Goal: Transaction & Acquisition: Purchase product/service

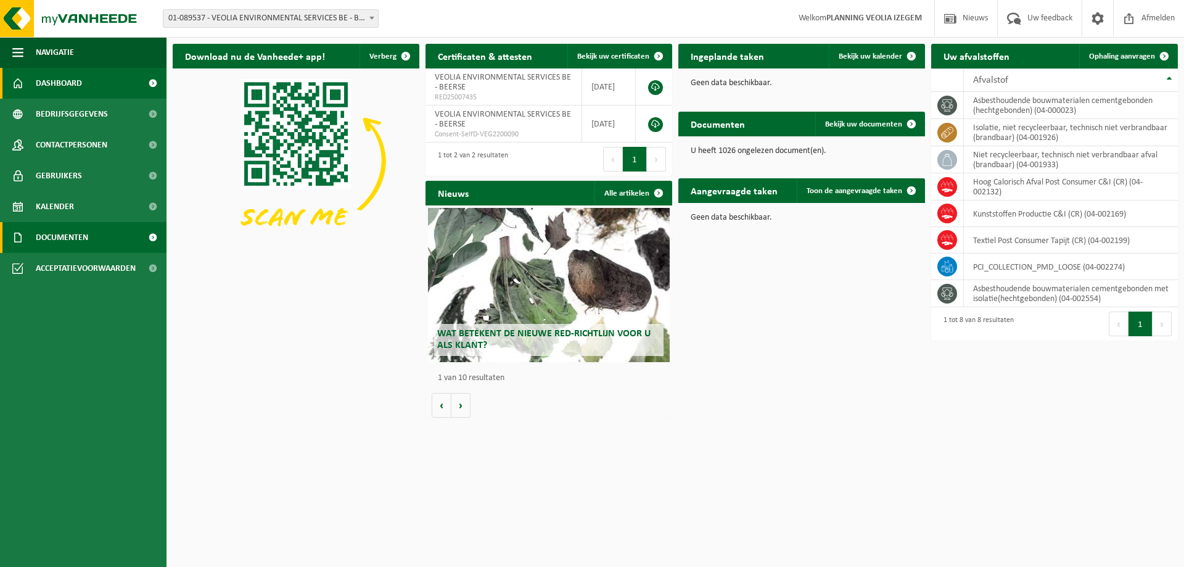
click at [87, 233] on span "Documenten" at bounding box center [62, 237] width 52 height 31
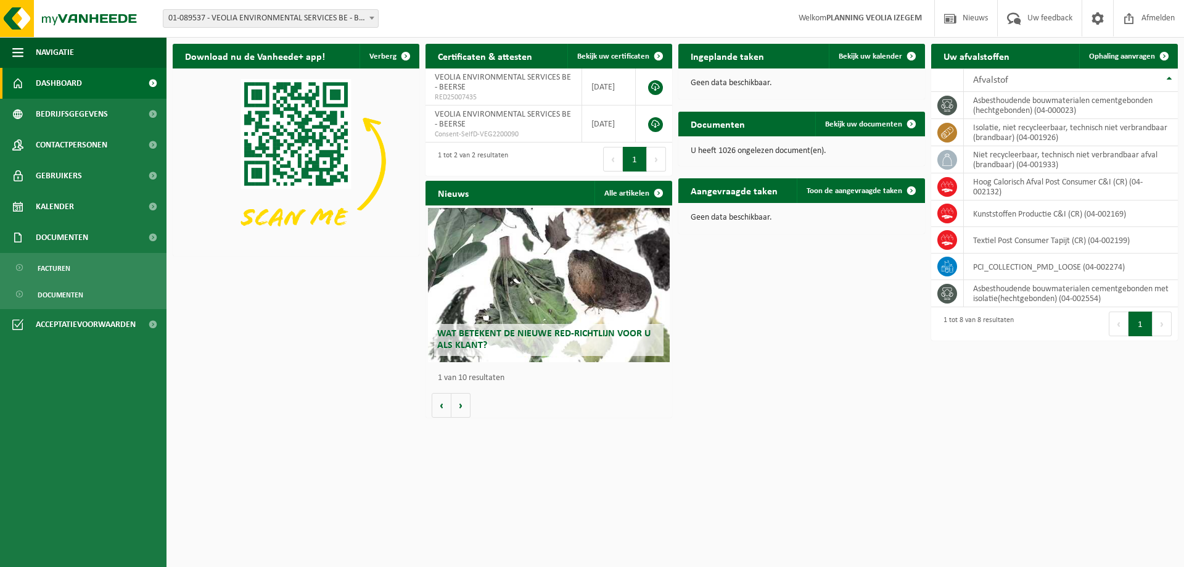
click at [788, 375] on div "Download nu de Vanheede+ app! Verberg Certificaten & attesten Bekijk uw certifi…" at bounding box center [676, 231] width 1012 height 386
click at [65, 236] on span "Documenten" at bounding box center [62, 237] width 52 height 31
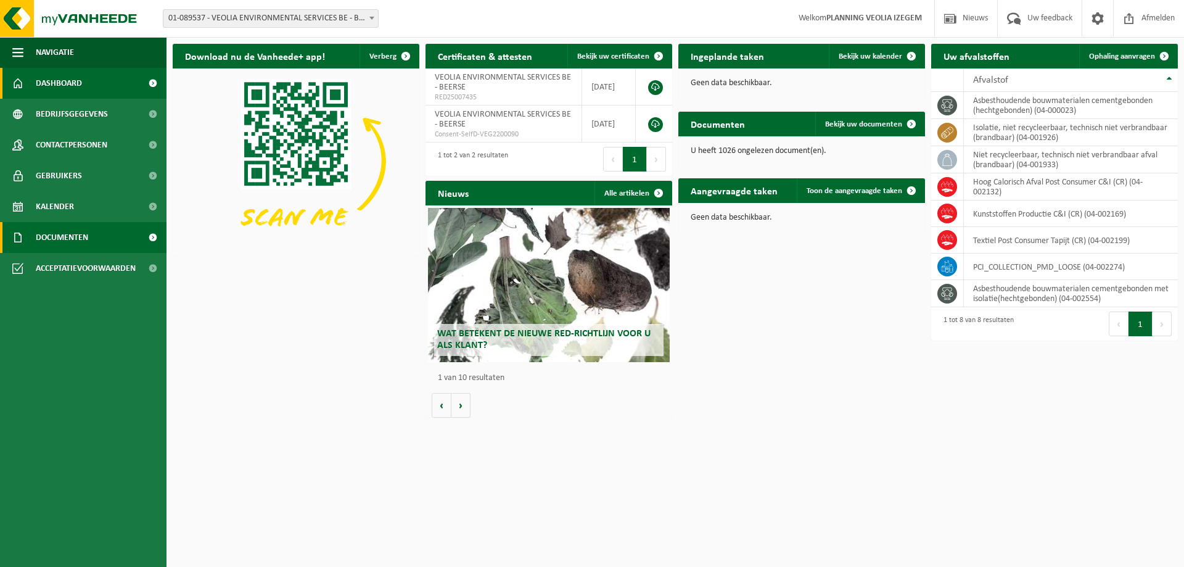
click at [65, 236] on span "Documenten" at bounding box center [62, 237] width 52 height 31
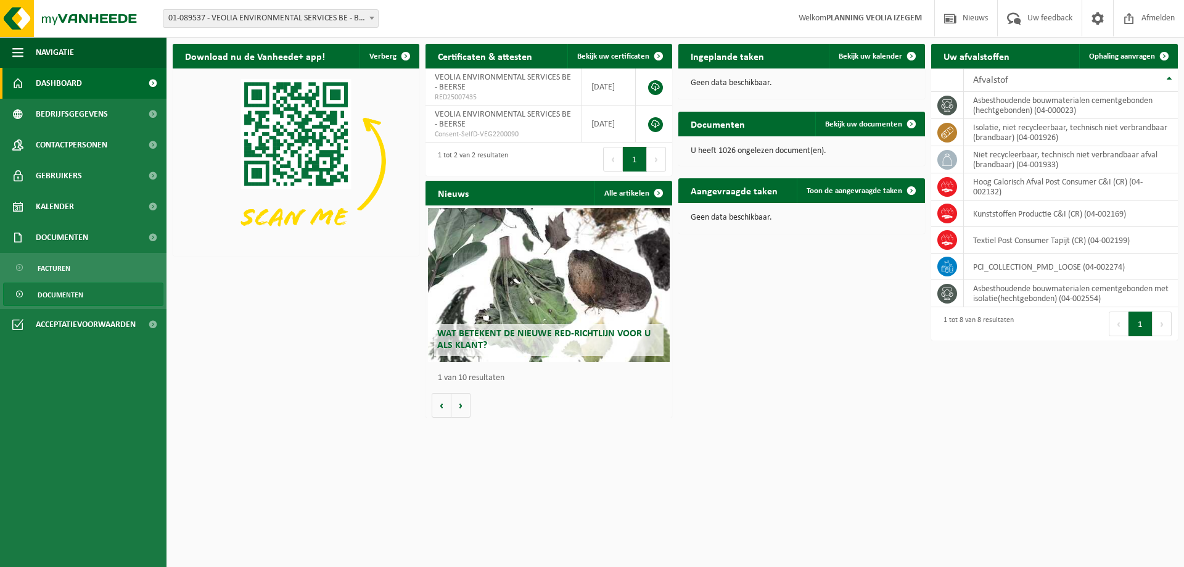
click at [67, 289] on span "Documenten" at bounding box center [61, 294] width 46 height 23
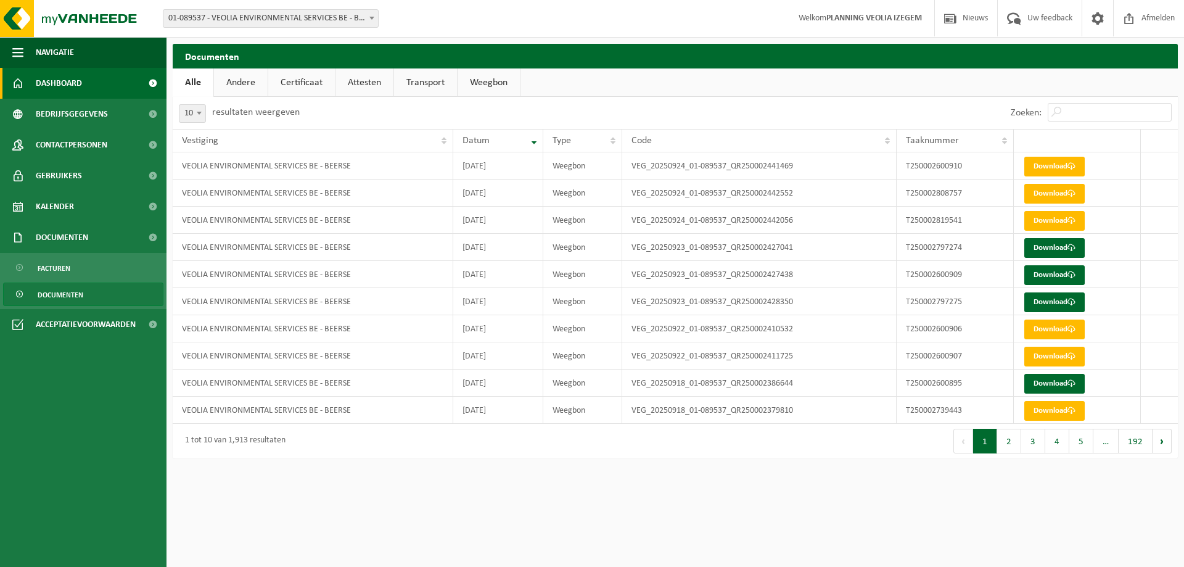
click at [49, 84] on span "Dashboard" at bounding box center [59, 83] width 46 height 31
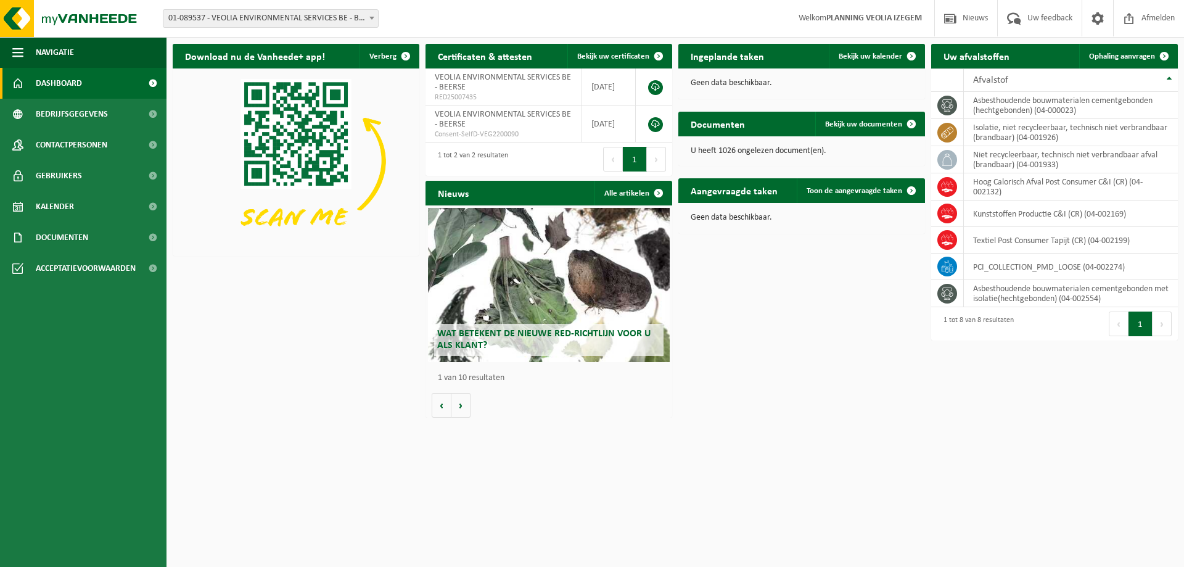
click at [267, 15] on span "01-089537 - VEOLIA ENVIRONMENTAL SERVICES BE - BEERSE" at bounding box center [270, 18] width 215 height 17
click at [886, 58] on span "Bekijk uw kalender" at bounding box center [871, 56] width 64 height 8
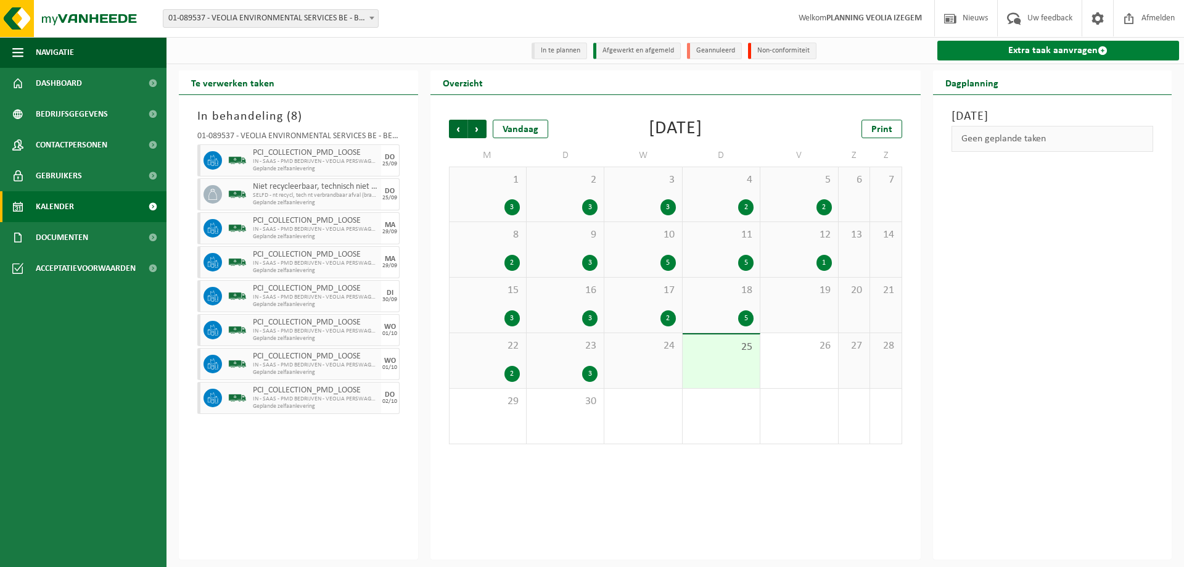
click at [1039, 55] on link "Extra taak aanvragen" at bounding box center [1059, 51] width 242 height 20
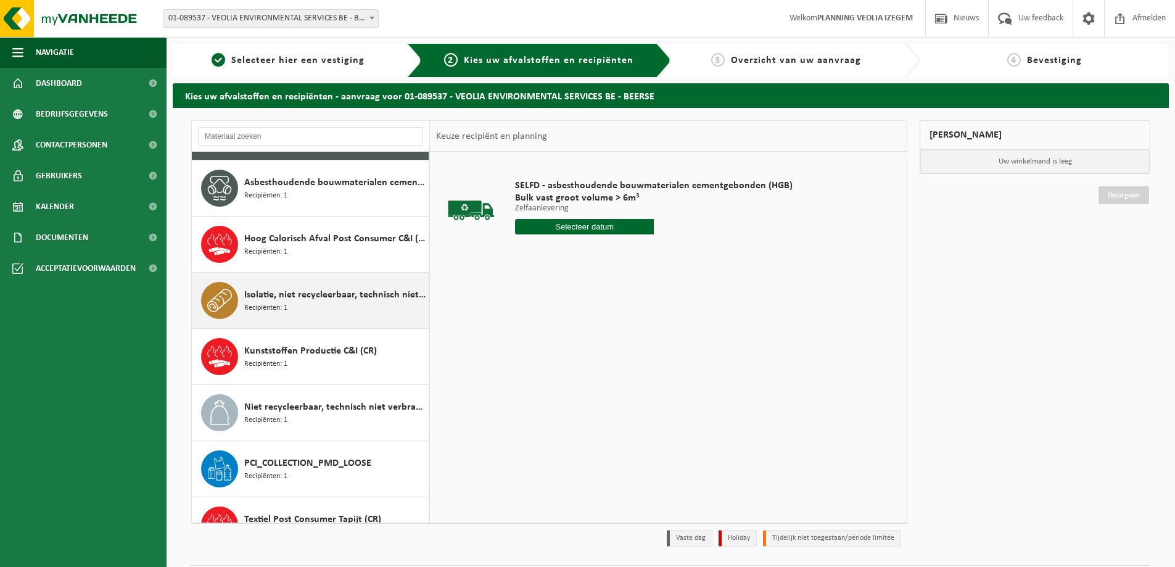
scroll to position [51, 0]
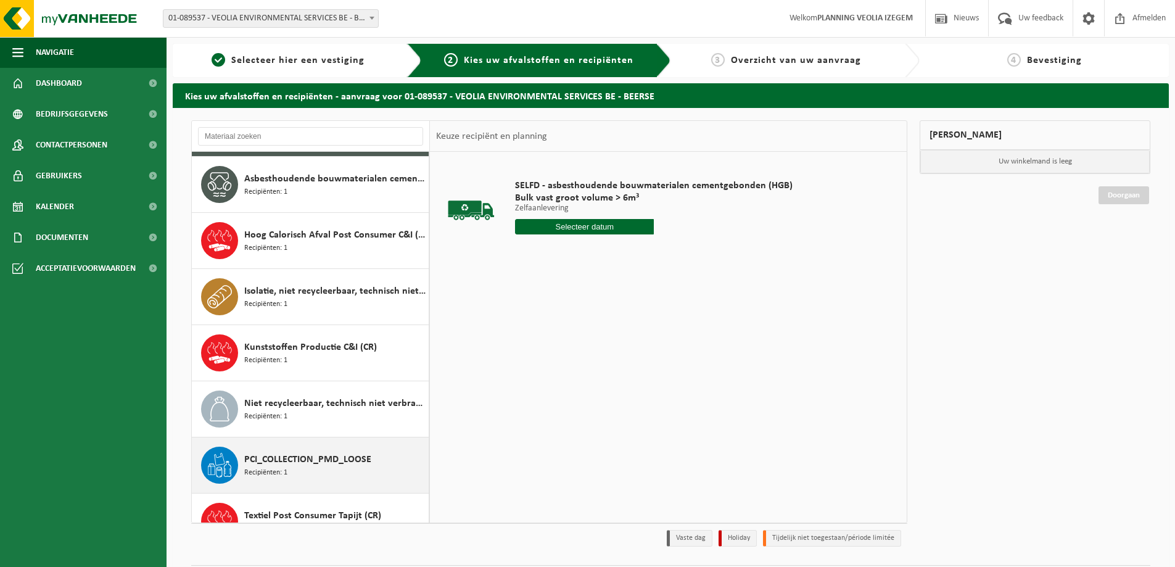
click at [302, 476] on div "PCI_COLLECTION_PMD_LOOSE Recipiënten: 1" at bounding box center [334, 465] width 181 height 37
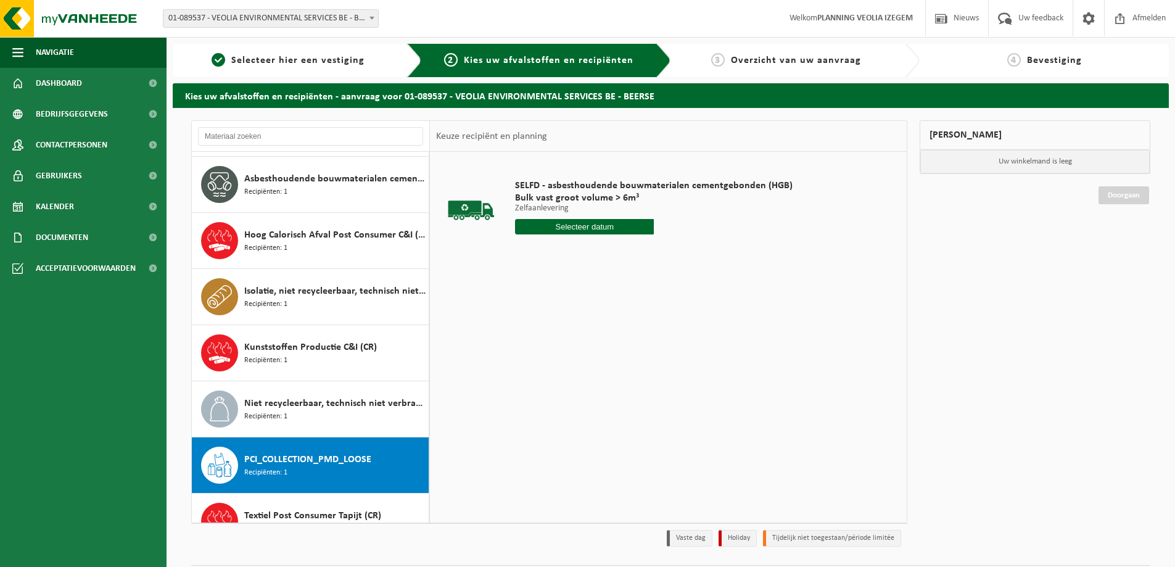
scroll to position [78, 0]
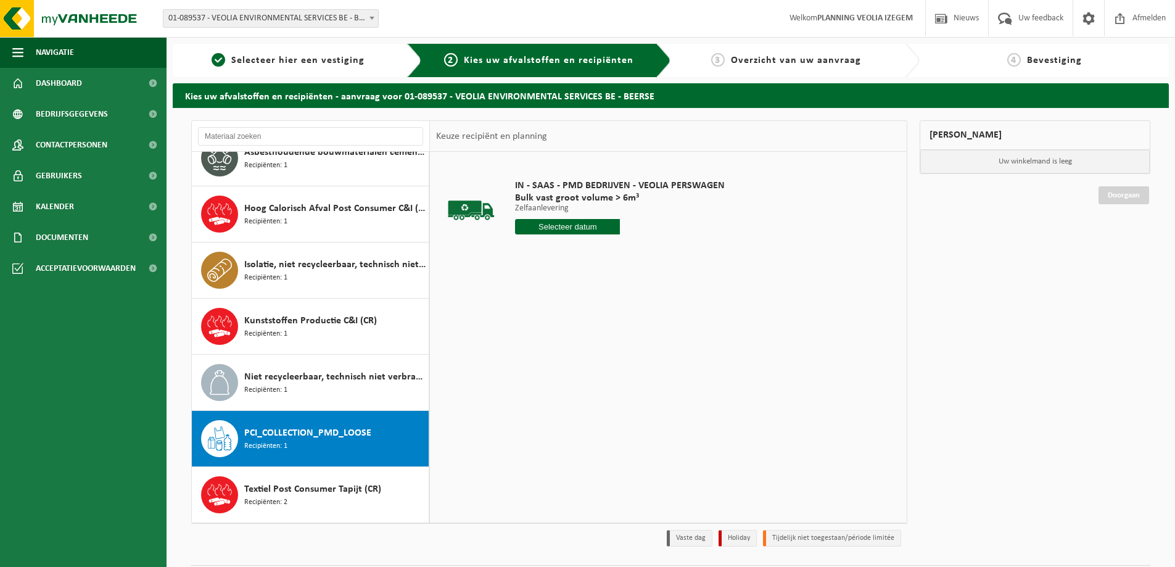
click at [584, 229] on input "text" at bounding box center [567, 226] width 105 height 15
click at [653, 256] on icon at bounding box center [655, 255] width 20 height 20
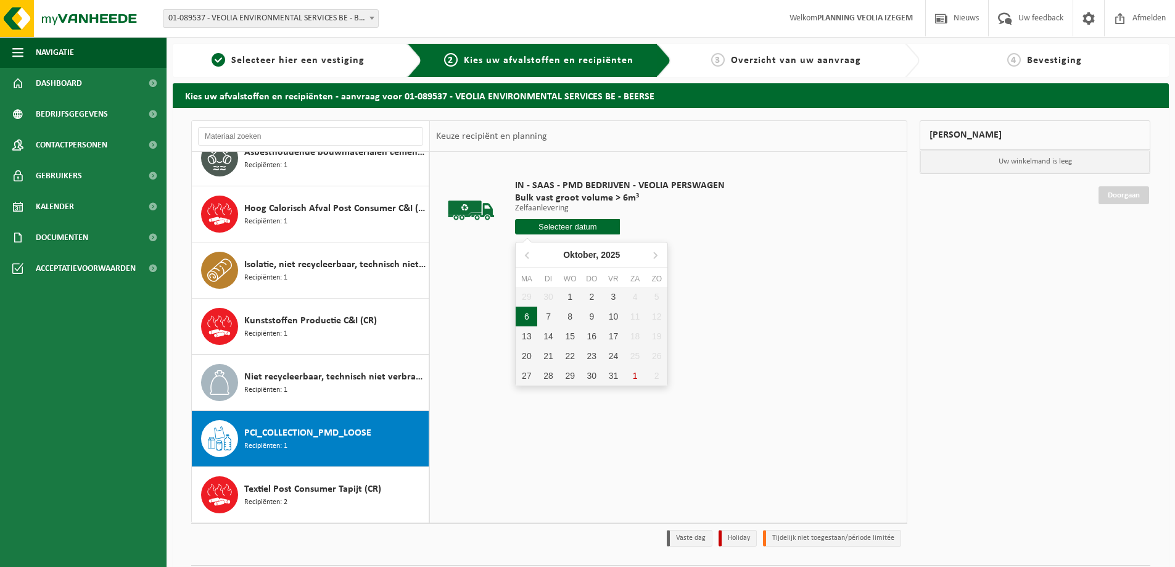
click at [524, 320] on div "6" at bounding box center [527, 317] width 22 height 20
type input "Van 2025-10-06"
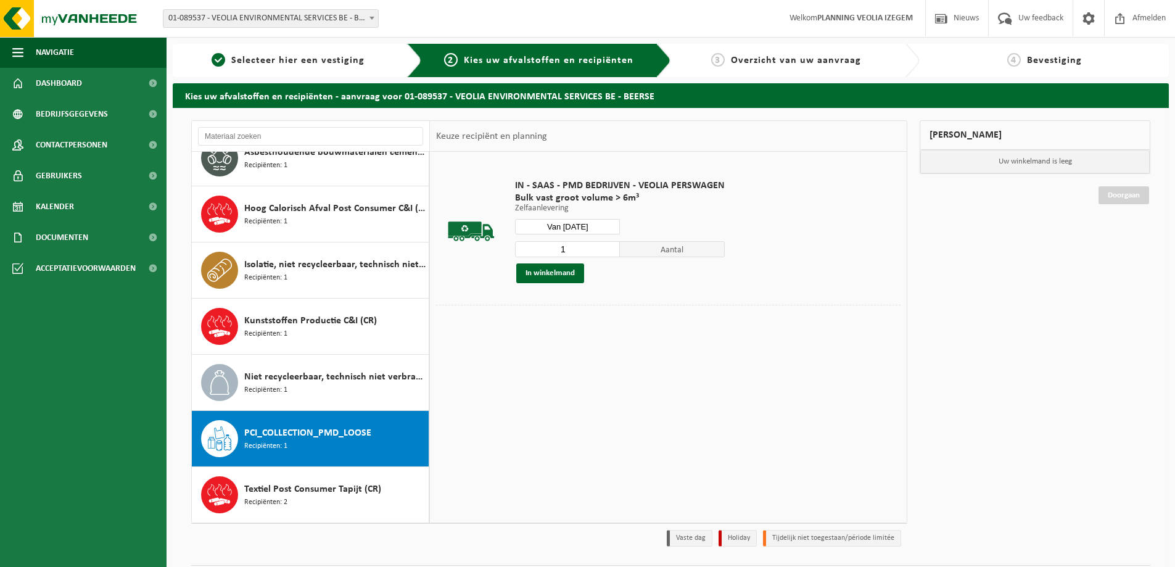
click at [571, 245] on input "1" at bounding box center [567, 249] width 105 height 16
type input "2"
click at [551, 275] on button "In winkelmand" at bounding box center [550, 273] width 68 height 20
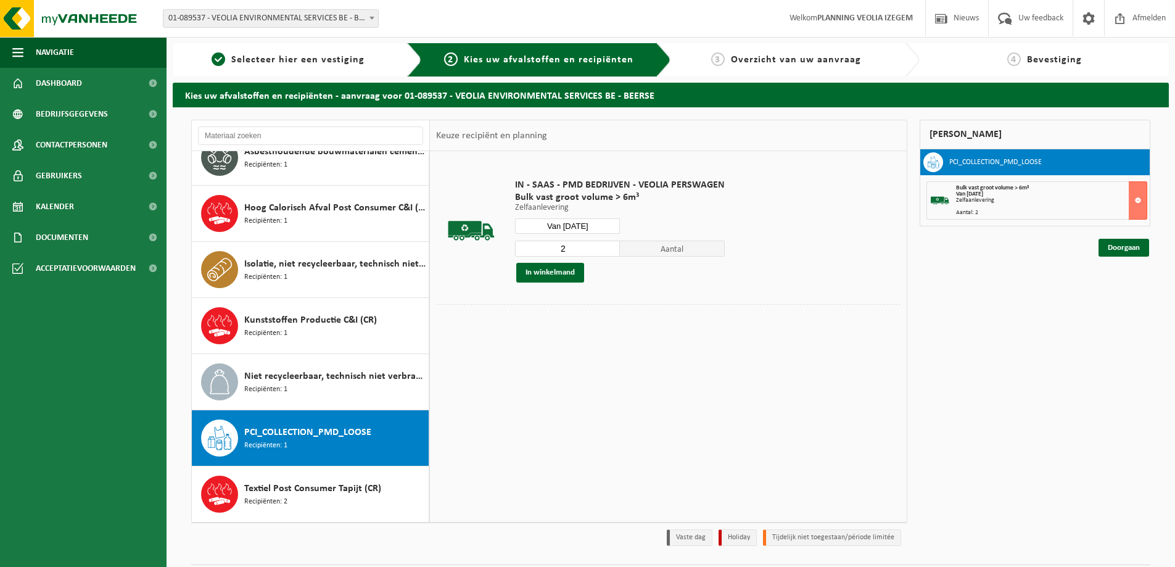
scroll to position [0, 0]
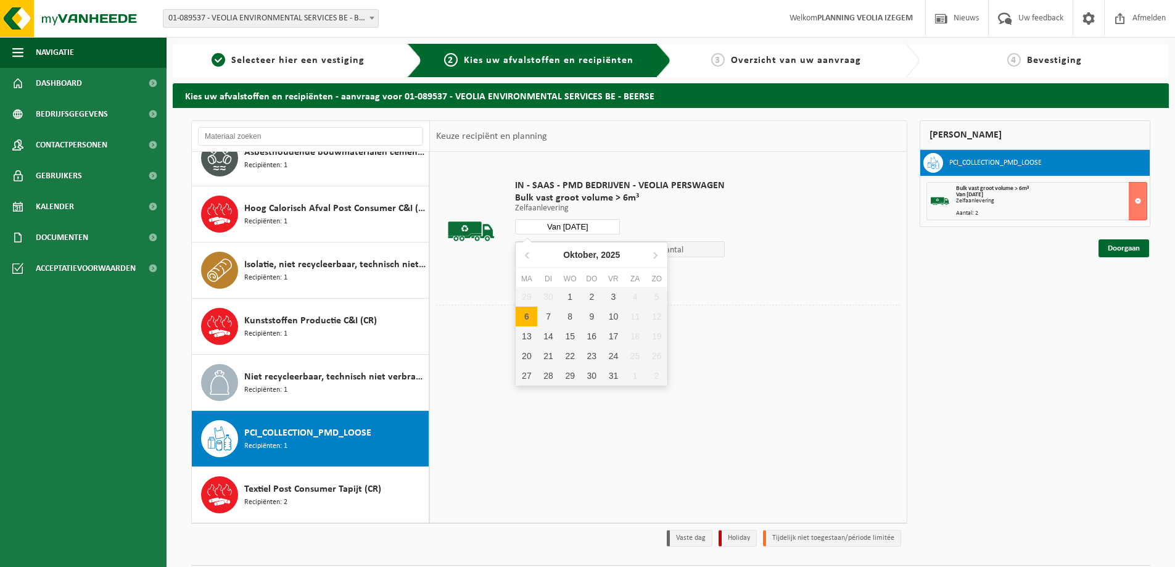
click at [570, 220] on input "Van 2025-10-06" at bounding box center [567, 226] width 105 height 15
click at [543, 317] on div "7" at bounding box center [548, 317] width 22 height 20
type input "Van 2025-10-07"
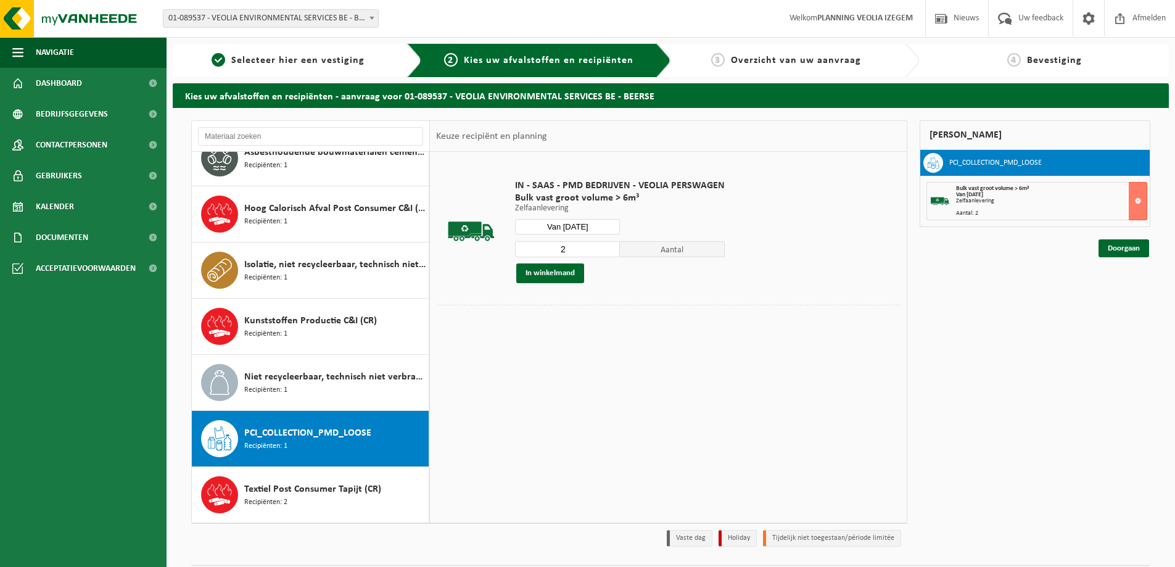
click at [582, 246] on input "2" at bounding box center [567, 249] width 105 height 16
type input "1"
click at [558, 280] on button "In winkelmand" at bounding box center [550, 273] width 68 height 20
click at [596, 229] on input "Van 2025-10-07" at bounding box center [567, 226] width 105 height 15
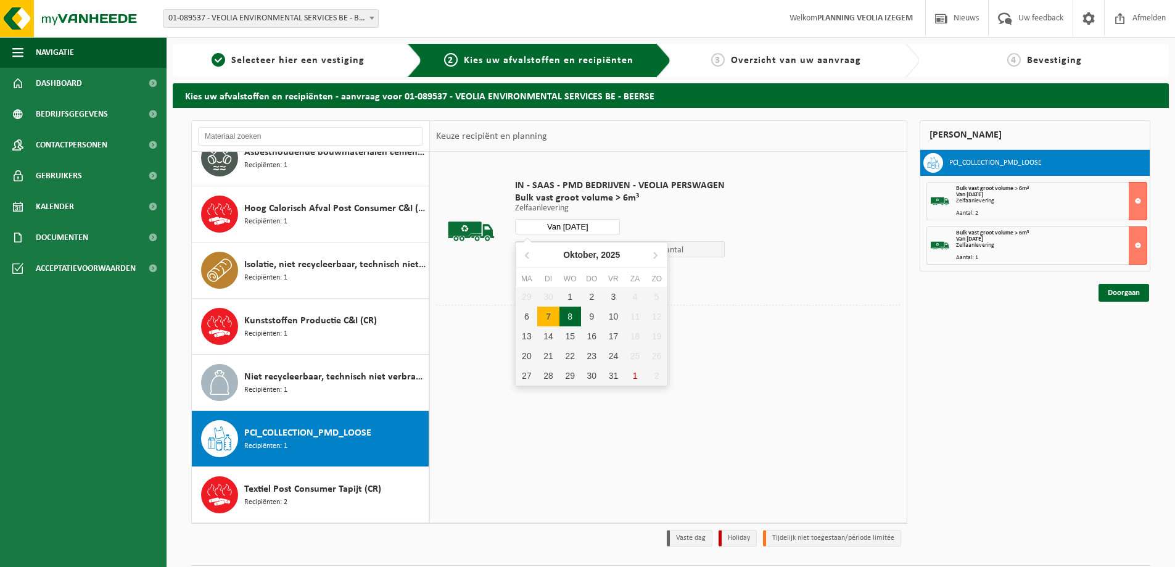
click at [569, 315] on div "8" at bounding box center [571, 317] width 22 height 20
type input "Van 2025-10-08"
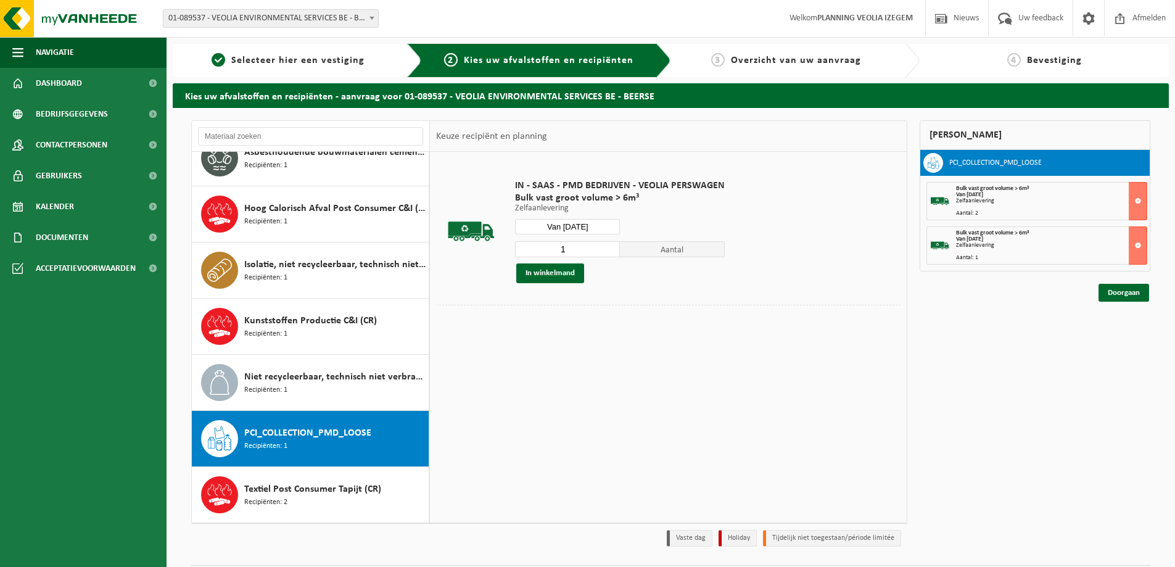
click at [570, 239] on div "IN - SAAS - PMD BEDRIJVEN - VEOLIA PERSWAGEN Bulk vast groot volume > 6m³ Zelfa…" at bounding box center [620, 231] width 222 height 128
click at [570, 249] on input "1" at bounding box center [567, 249] width 105 height 16
type input "2"
click at [558, 278] on button "In winkelmand" at bounding box center [550, 273] width 68 height 20
click at [588, 222] on input "Van 2025-10-08" at bounding box center [567, 226] width 105 height 15
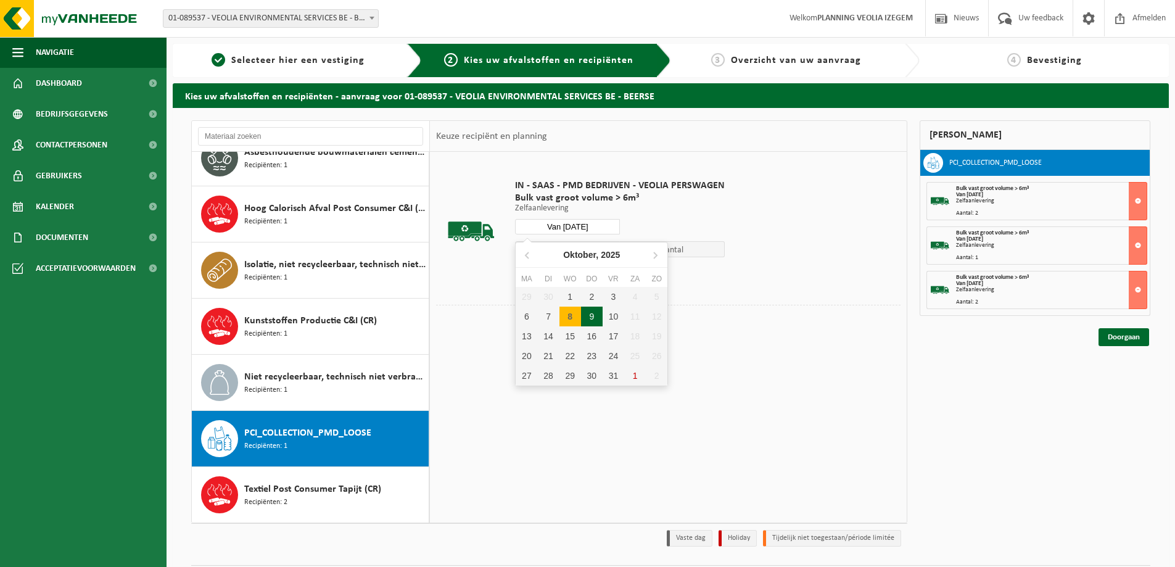
click at [592, 316] on div "9" at bounding box center [592, 317] width 22 height 20
type input "Van 2025-10-09"
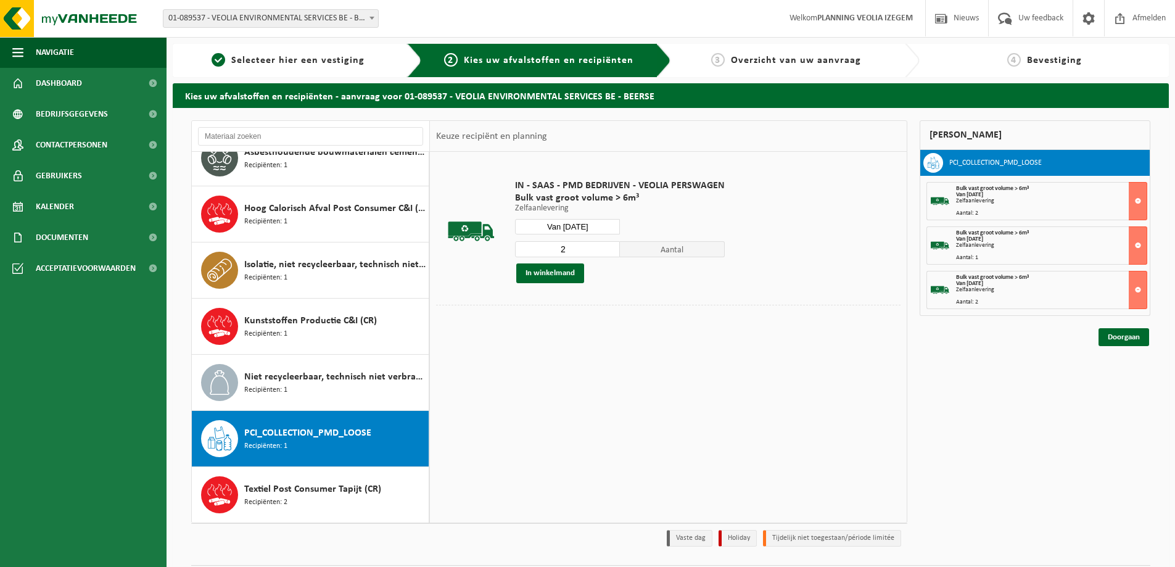
click at [588, 254] on input "2" at bounding box center [567, 249] width 105 height 16
type input "1"
click at [555, 273] on button "In winkelmand" at bounding box center [550, 273] width 68 height 20
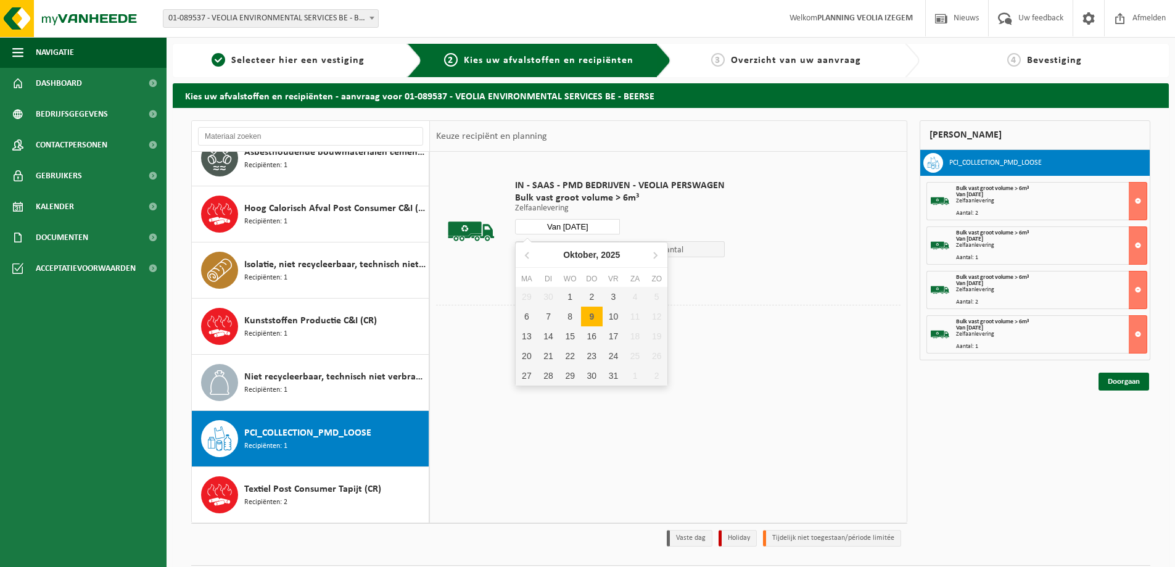
click at [591, 229] on input "Van 2025-10-09" at bounding box center [567, 226] width 105 height 15
click at [527, 332] on div "13" at bounding box center [527, 336] width 22 height 20
type input "Van 2025-10-13"
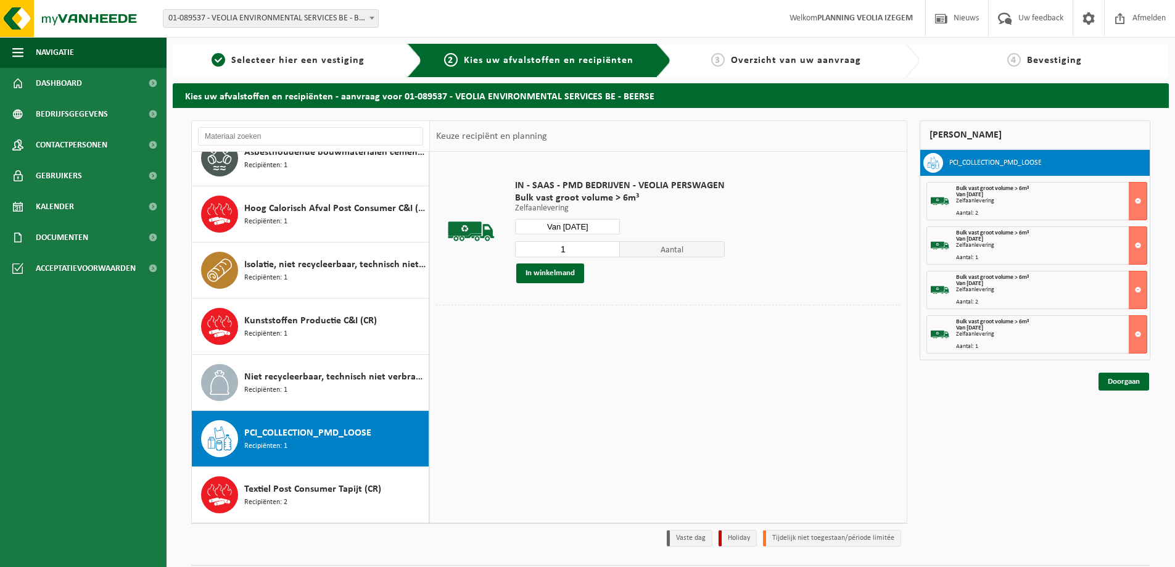
click at [570, 245] on input "1" at bounding box center [567, 249] width 105 height 16
type input "2"
click at [555, 269] on button "In winkelmand" at bounding box center [550, 273] width 68 height 20
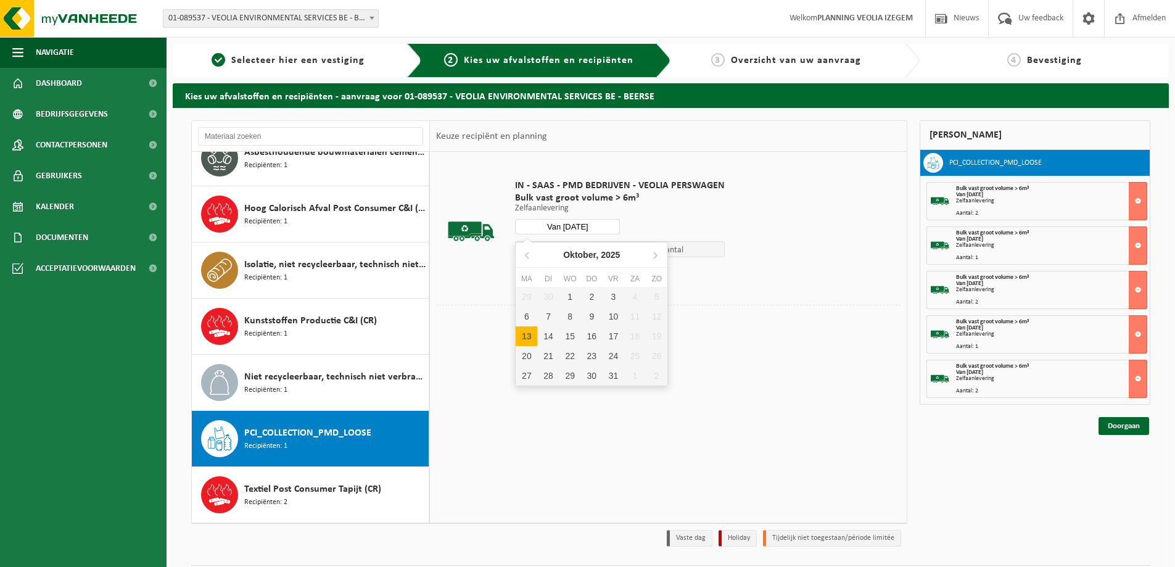
click at [590, 226] on input "Van 2025-10-13" at bounding box center [567, 226] width 105 height 15
click at [521, 361] on div "20" at bounding box center [527, 356] width 22 height 20
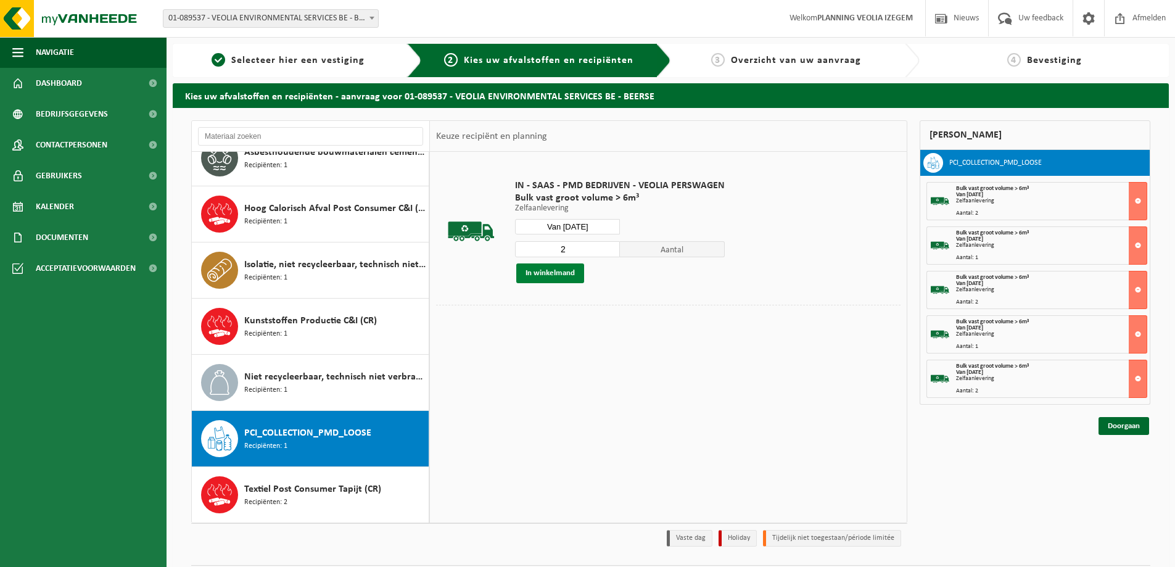
click at [571, 273] on button "In winkelmand" at bounding box center [550, 273] width 68 height 20
click at [585, 229] on input "Van 2025-10-20" at bounding box center [567, 226] width 105 height 15
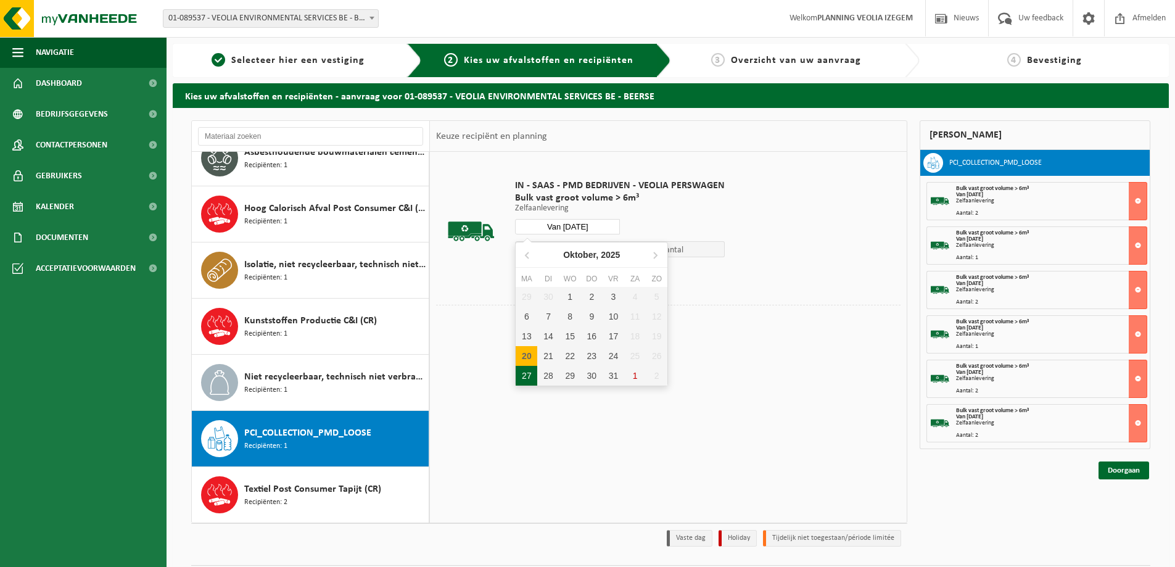
click at [525, 381] on div "27" at bounding box center [527, 376] width 22 height 20
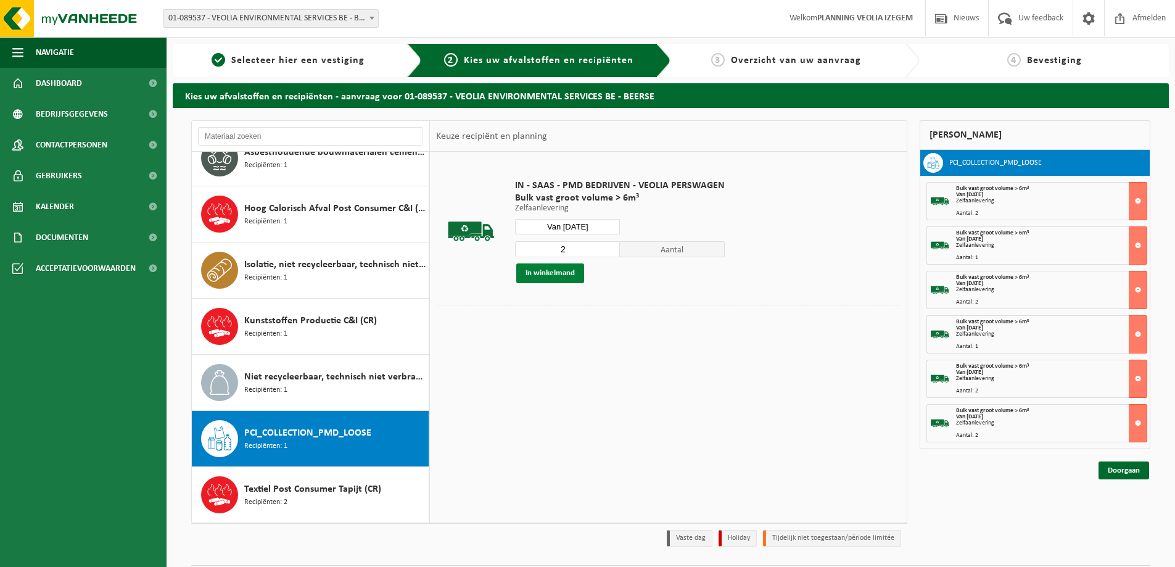
click at [564, 265] on button "In winkelmand" at bounding box center [550, 273] width 68 height 20
click at [591, 231] on input "Van 2025-10-27" at bounding box center [567, 226] width 105 height 15
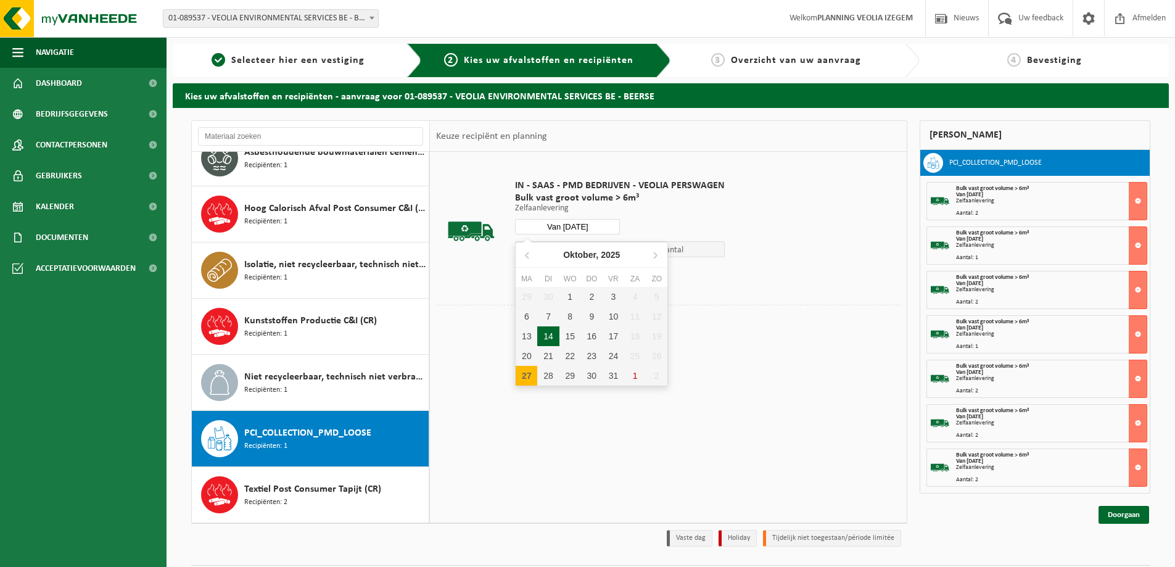
click at [547, 334] on div "14" at bounding box center [548, 336] width 22 height 20
type input "Van 2025-10-14"
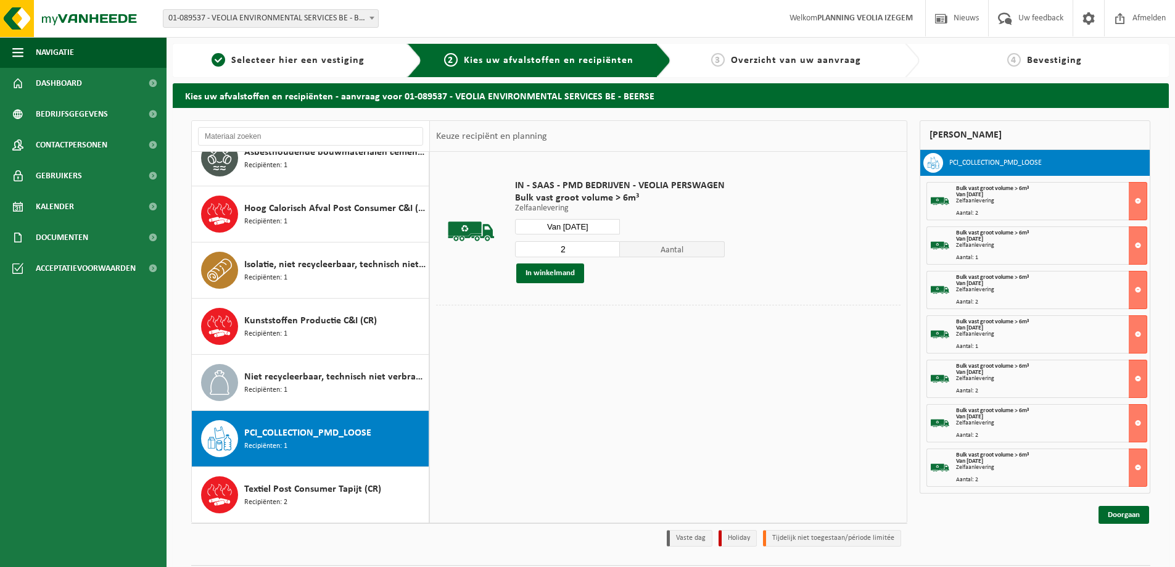
click at [574, 250] on input "2" at bounding box center [567, 249] width 105 height 16
type input "1"
click at [562, 271] on button "In winkelmand" at bounding box center [550, 273] width 68 height 20
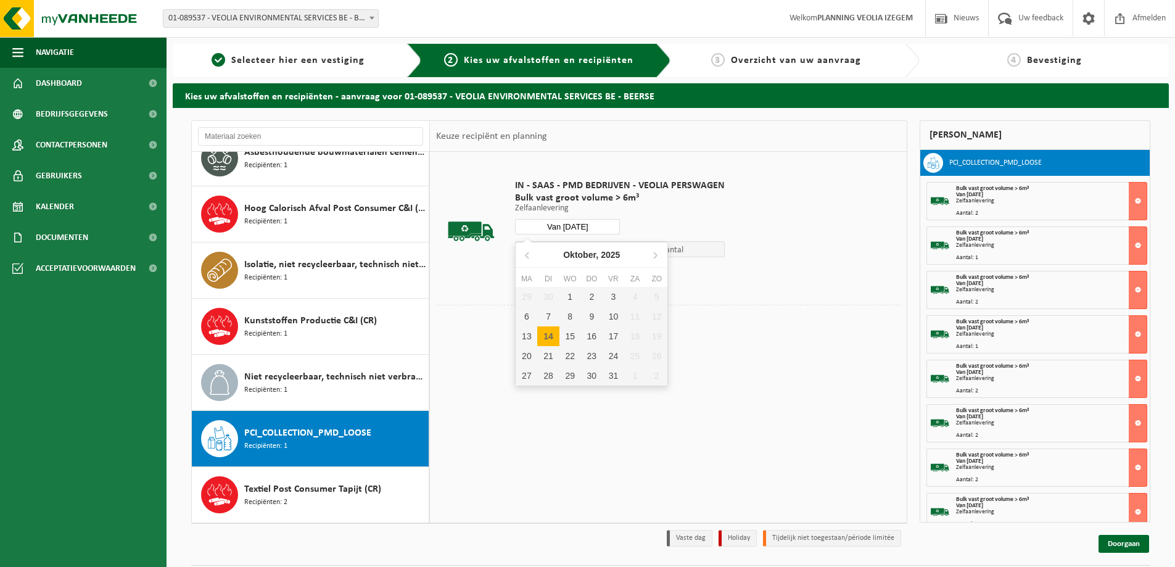
click at [587, 227] on input "Van 2025-10-14" at bounding box center [567, 226] width 105 height 15
click at [551, 360] on div "21" at bounding box center [548, 356] width 22 height 20
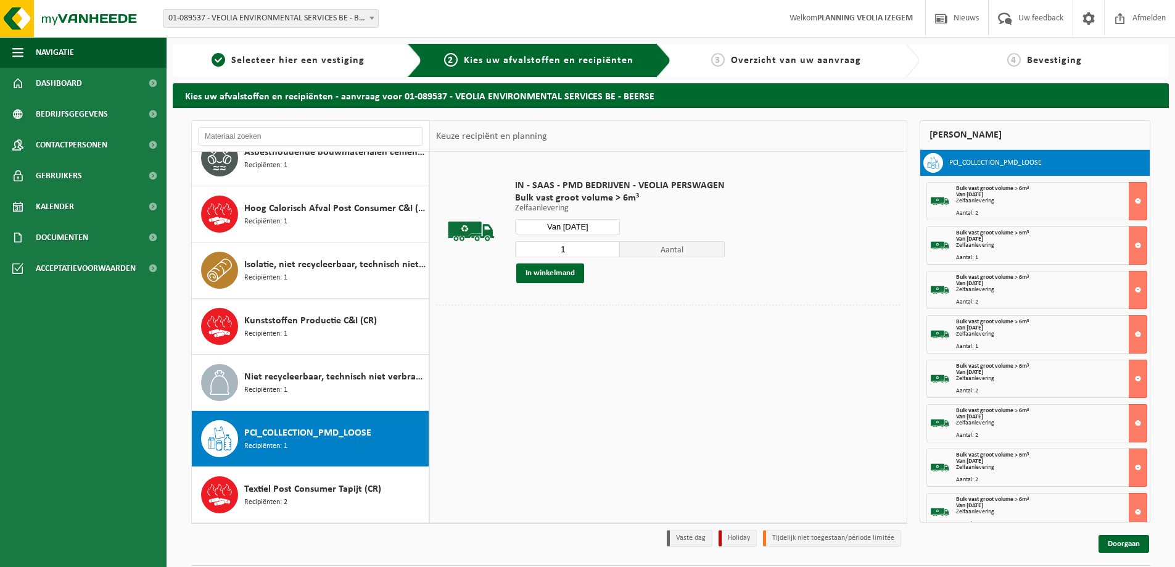
click at [569, 278] on button "In winkelmand" at bounding box center [550, 273] width 68 height 20
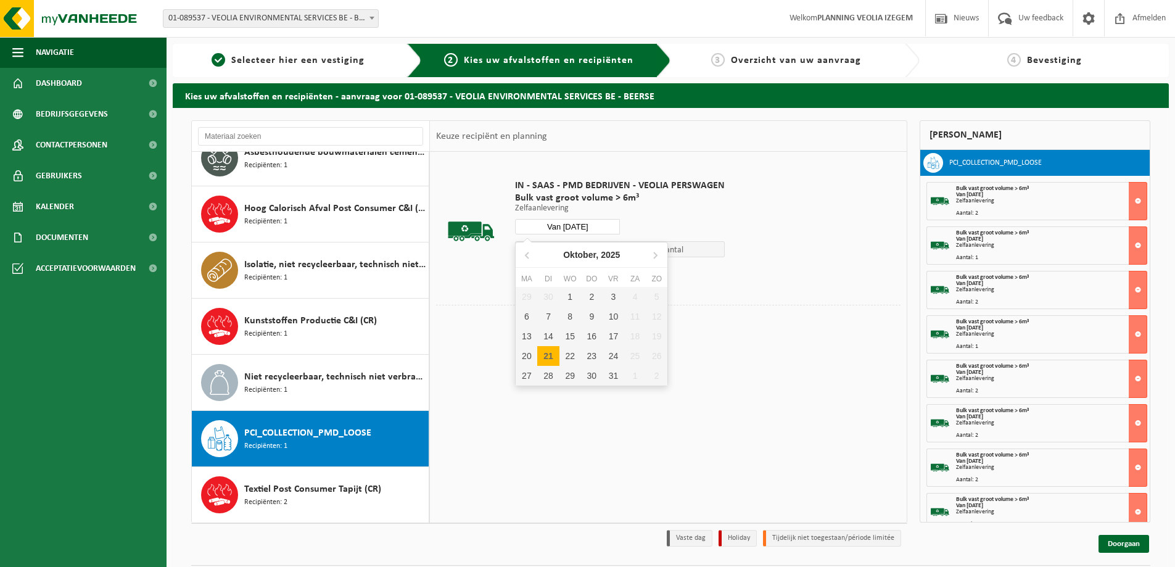
click at [600, 226] on input "Van 2025-10-21" at bounding box center [567, 226] width 105 height 15
click at [549, 373] on div "28" at bounding box center [548, 376] width 22 height 20
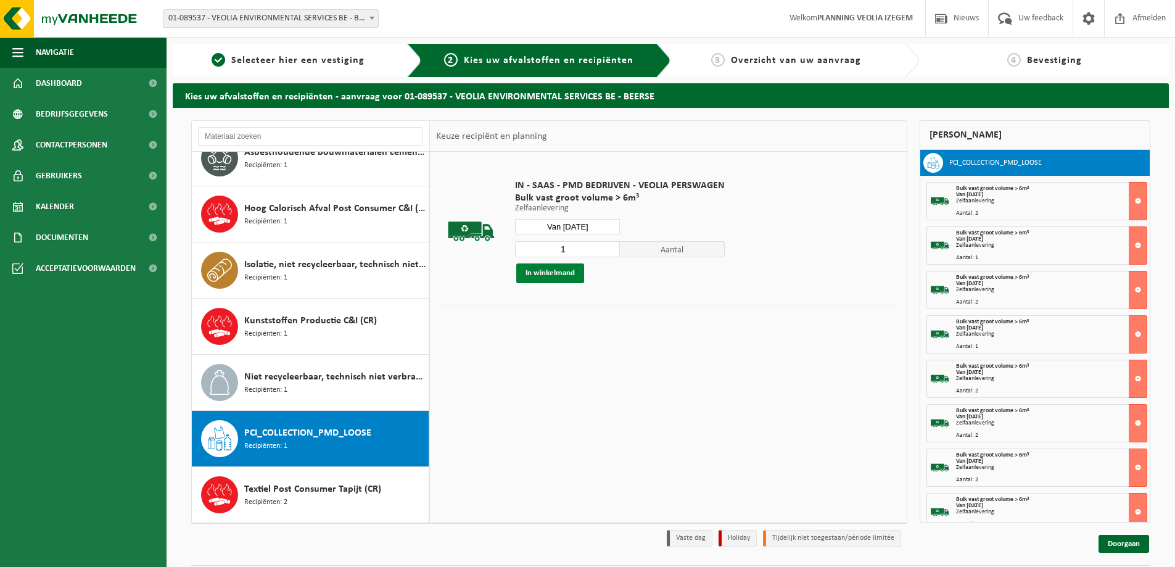
click at [564, 270] on button "In winkelmand" at bounding box center [550, 273] width 68 height 20
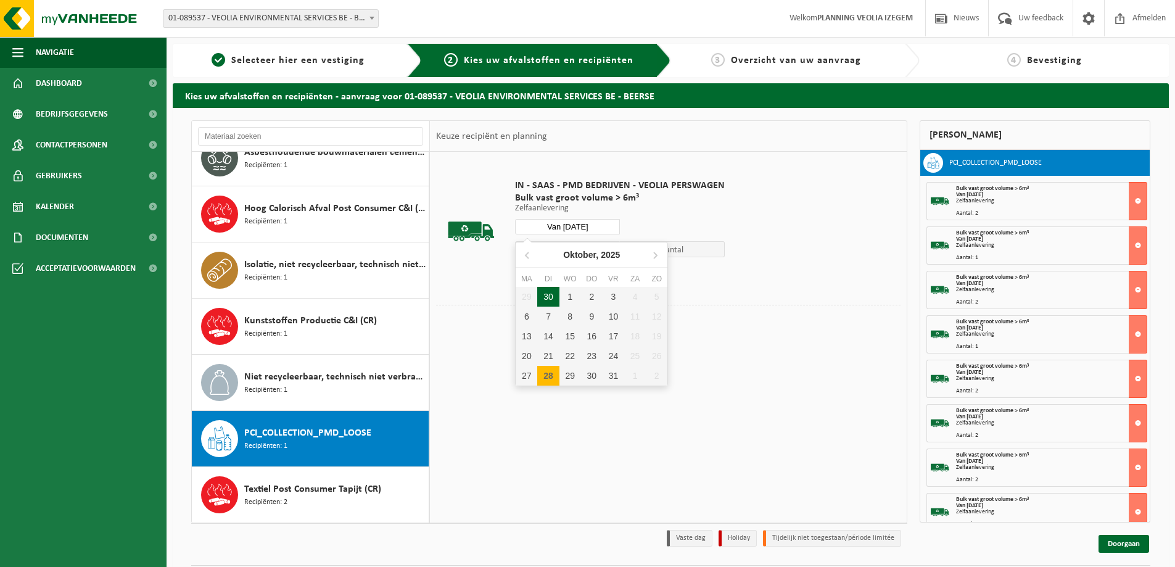
click at [590, 227] on input "Van 2025-10-28" at bounding box center [567, 226] width 105 height 15
click at [573, 337] on div "15" at bounding box center [571, 336] width 22 height 20
type input "Van 2025-10-15"
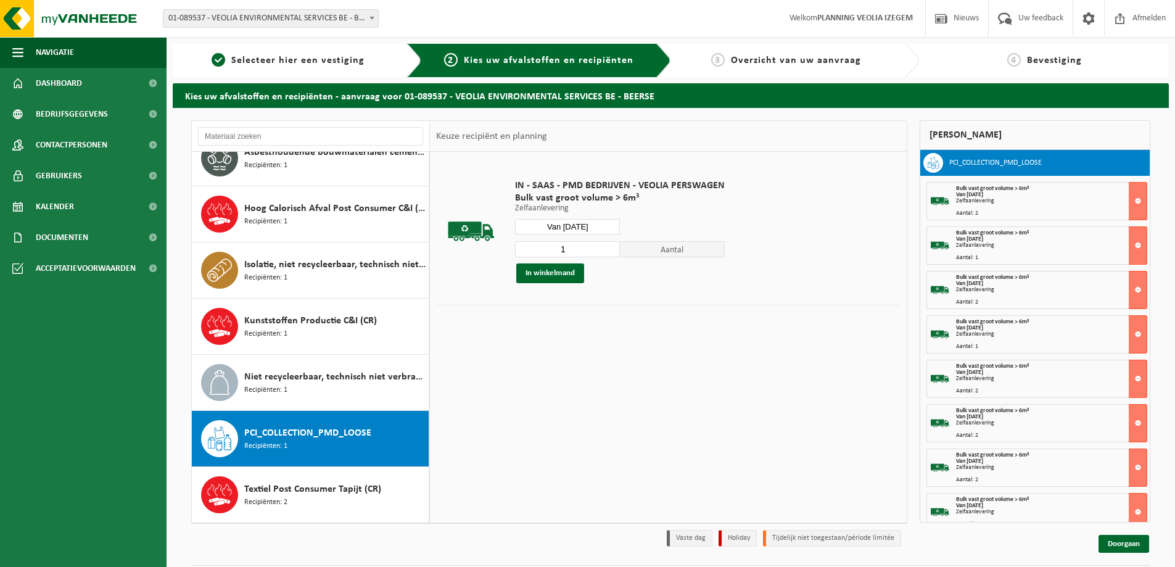
click at [579, 253] on input "1" at bounding box center [567, 249] width 105 height 16
type input "2"
click at [572, 273] on button "In winkelmand" at bounding box center [550, 273] width 68 height 20
click at [599, 223] on input "Van 2025-10-15" at bounding box center [567, 226] width 105 height 15
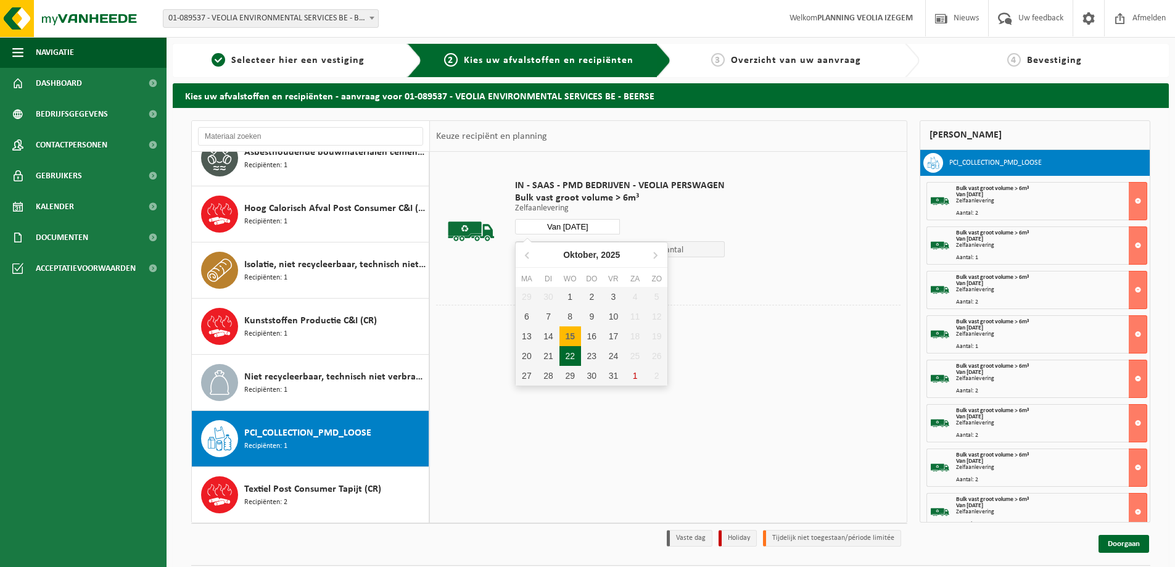
click at [571, 360] on div "22" at bounding box center [571, 356] width 22 height 20
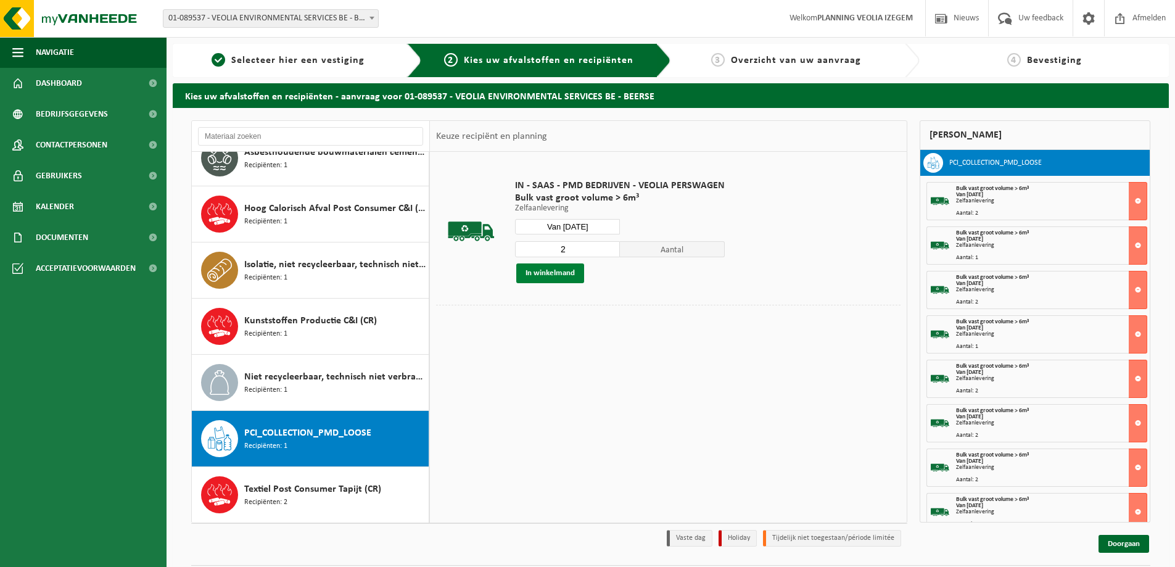
click at [564, 278] on button "In winkelmand" at bounding box center [550, 273] width 68 height 20
click at [601, 224] on input "Van 2025-10-22" at bounding box center [567, 226] width 105 height 15
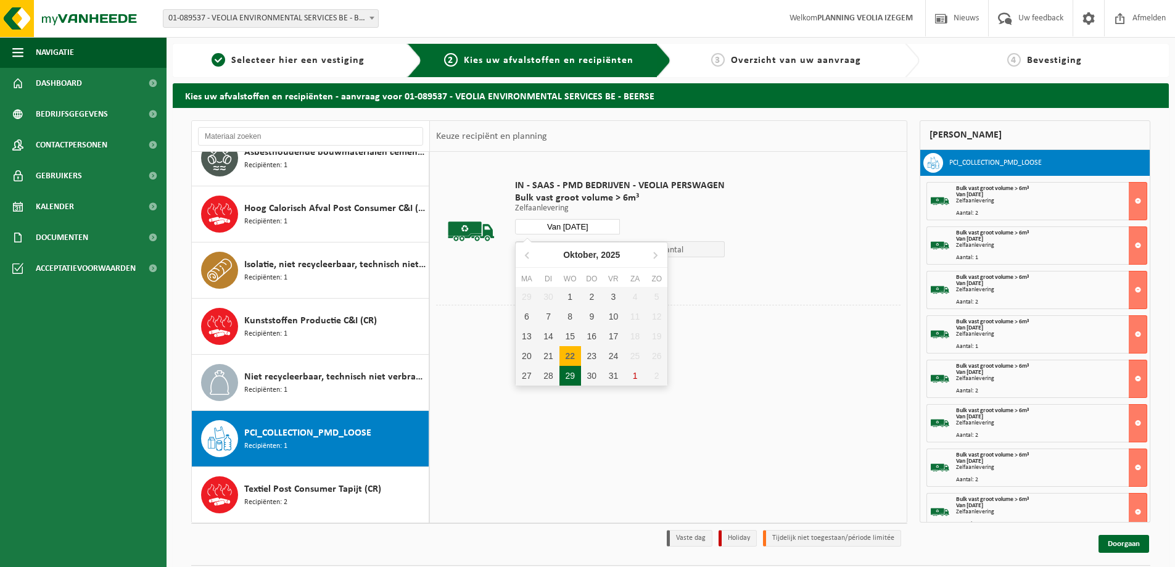
click at [568, 378] on div "29" at bounding box center [571, 376] width 22 height 20
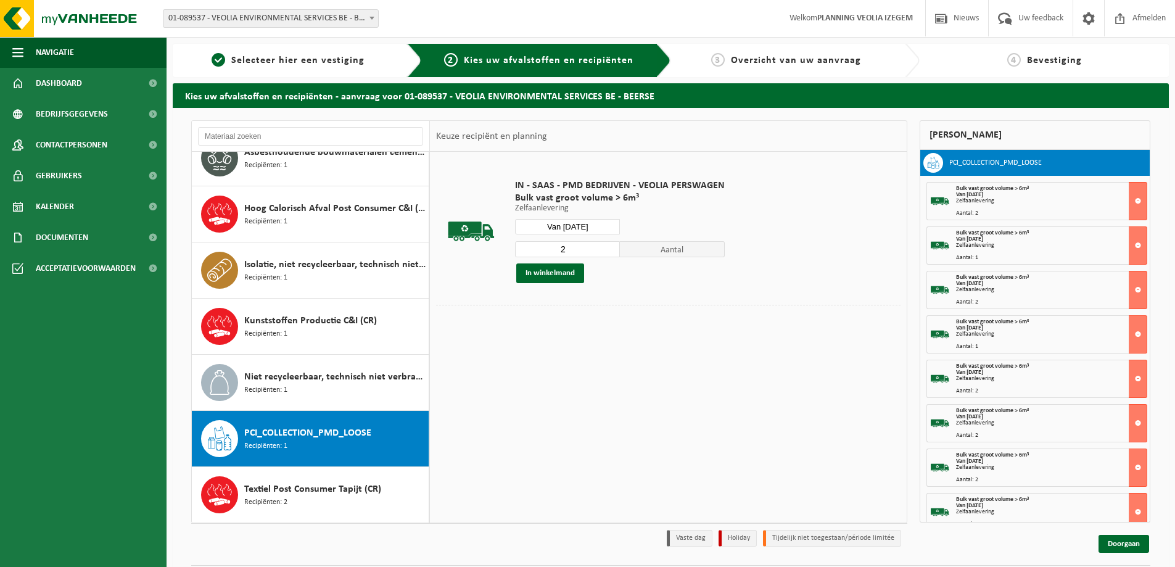
click at [549, 272] on button "In winkelmand" at bounding box center [550, 273] width 68 height 20
click at [592, 224] on input "Van 2025-10-29" at bounding box center [567, 226] width 105 height 15
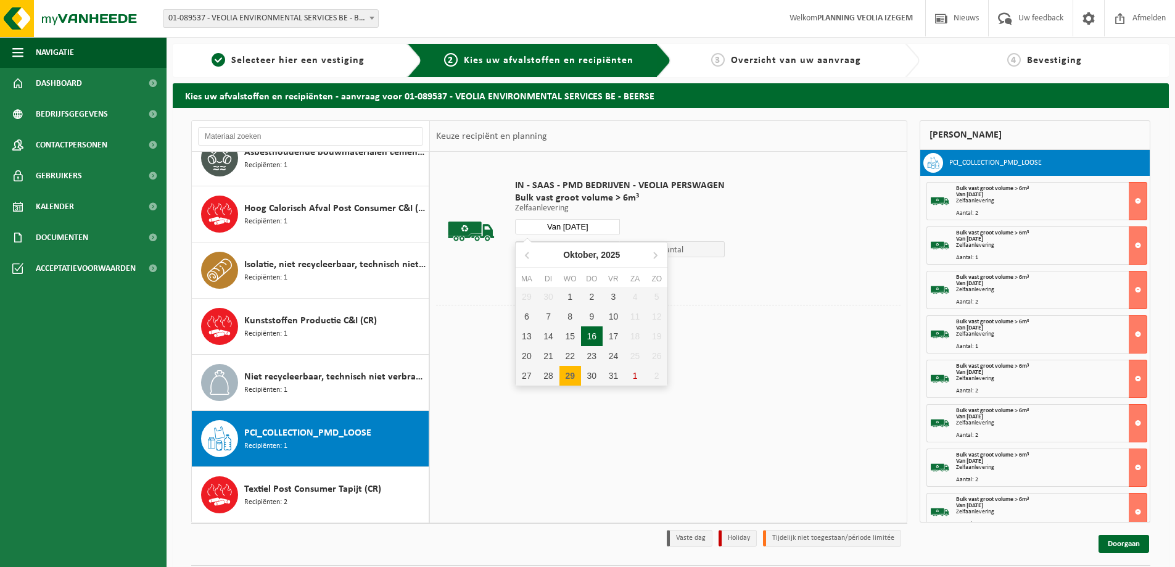
click at [594, 338] on div "16" at bounding box center [592, 336] width 22 height 20
type input "Van 2025-10-16"
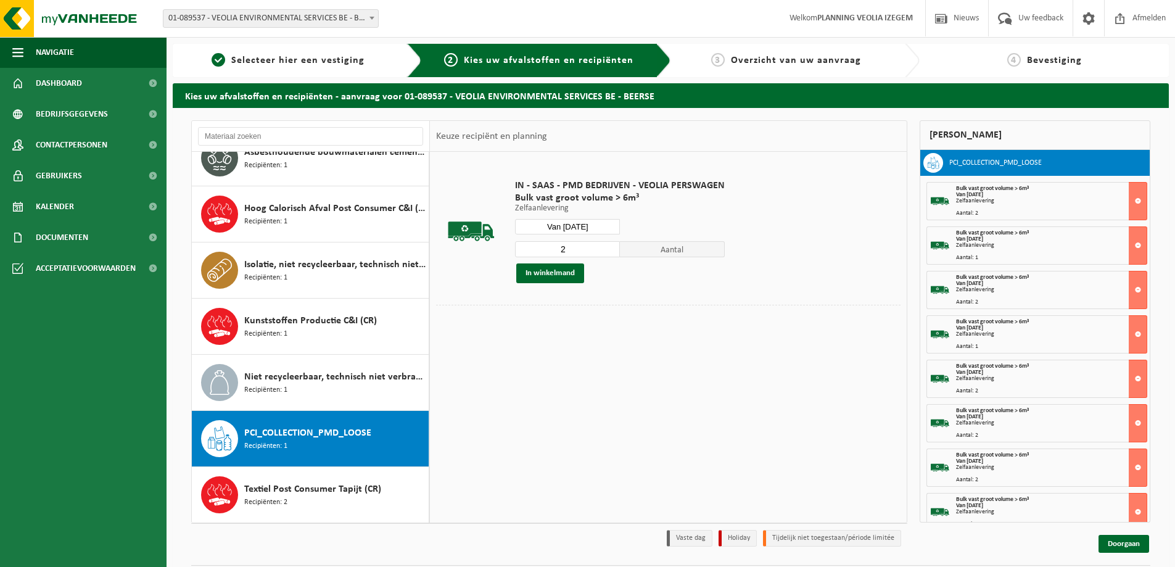
click at [584, 255] on input "2" at bounding box center [567, 249] width 105 height 16
type input "1"
click at [555, 278] on button "In winkelmand" at bounding box center [550, 273] width 68 height 20
click at [560, 231] on input "Van 2025-10-16" at bounding box center [567, 226] width 105 height 15
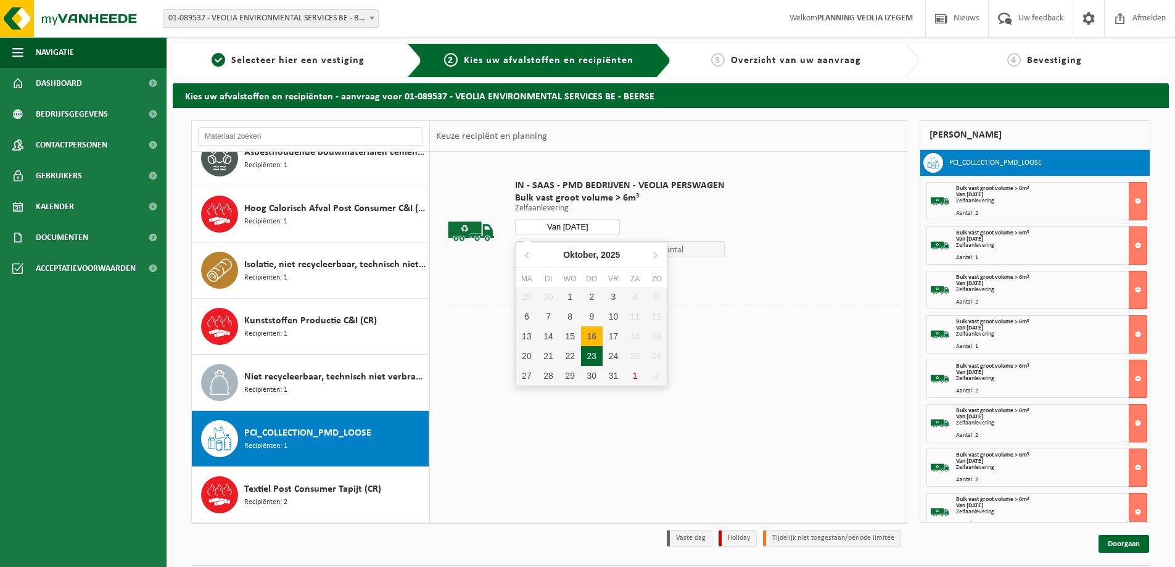
click at [597, 358] on div "23" at bounding box center [592, 356] width 22 height 20
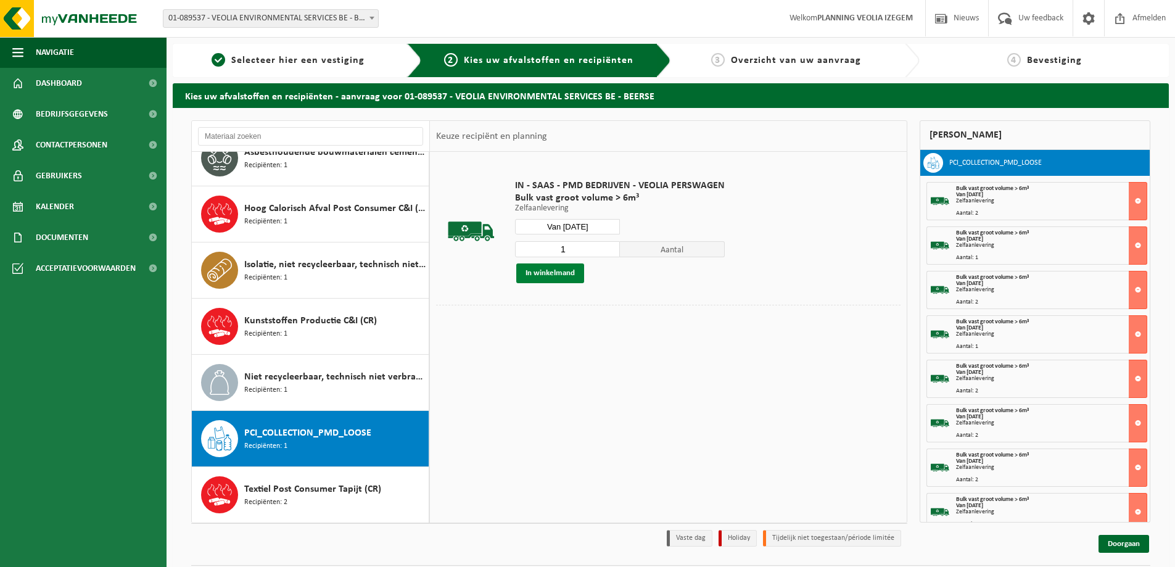
click at [560, 269] on button "In winkelmand" at bounding box center [550, 273] width 68 height 20
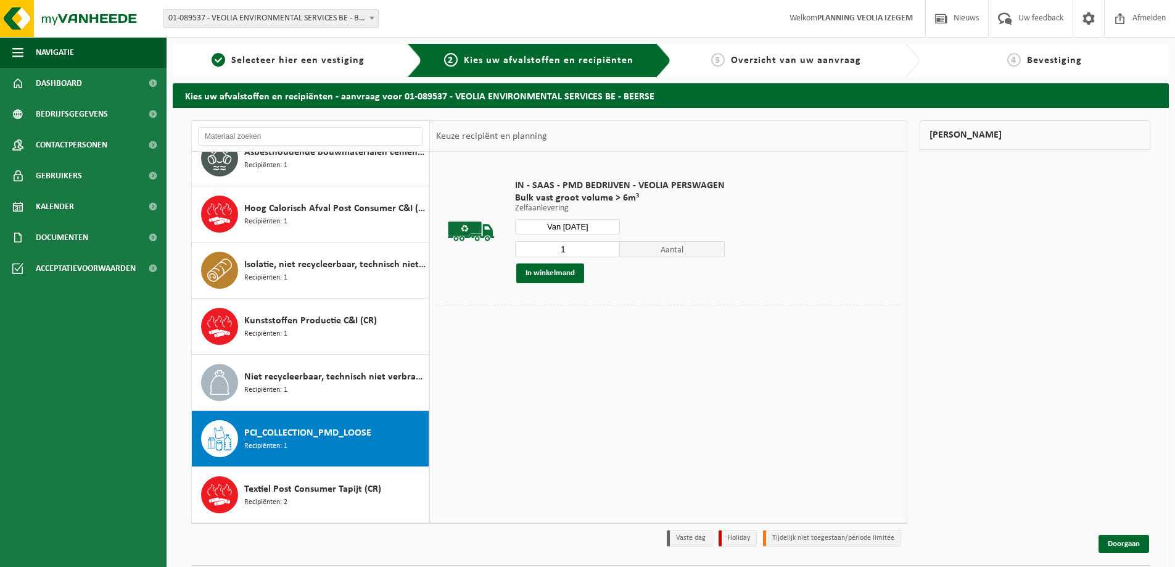
click at [581, 223] on input "Van 2025-10-23" at bounding box center [567, 226] width 105 height 15
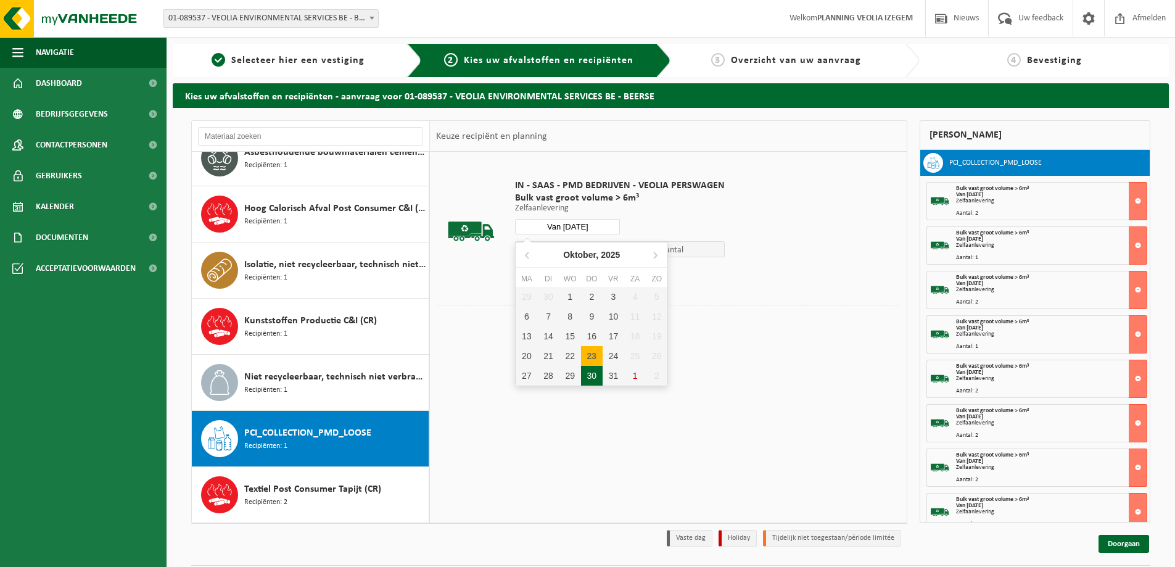
click at [597, 372] on div "30" at bounding box center [592, 376] width 22 height 20
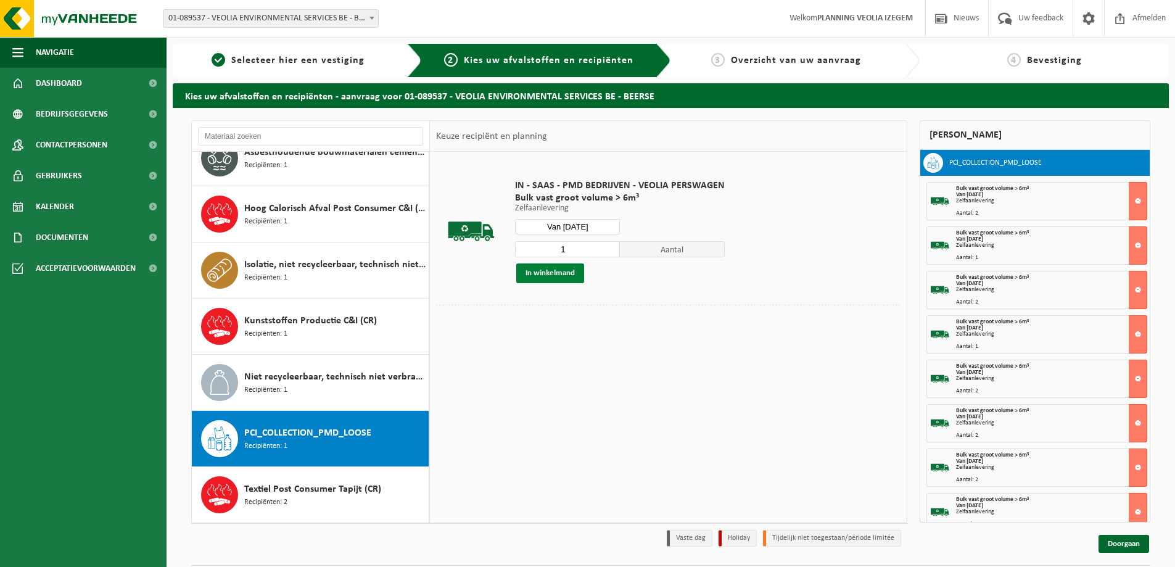
click at [572, 276] on button "In winkelmand" at bounding box center [550, 273] width 68 height 20
click at [582, 231] on input "Van 2025-10-30" at bounding box center [567, 226] width 105 height 15
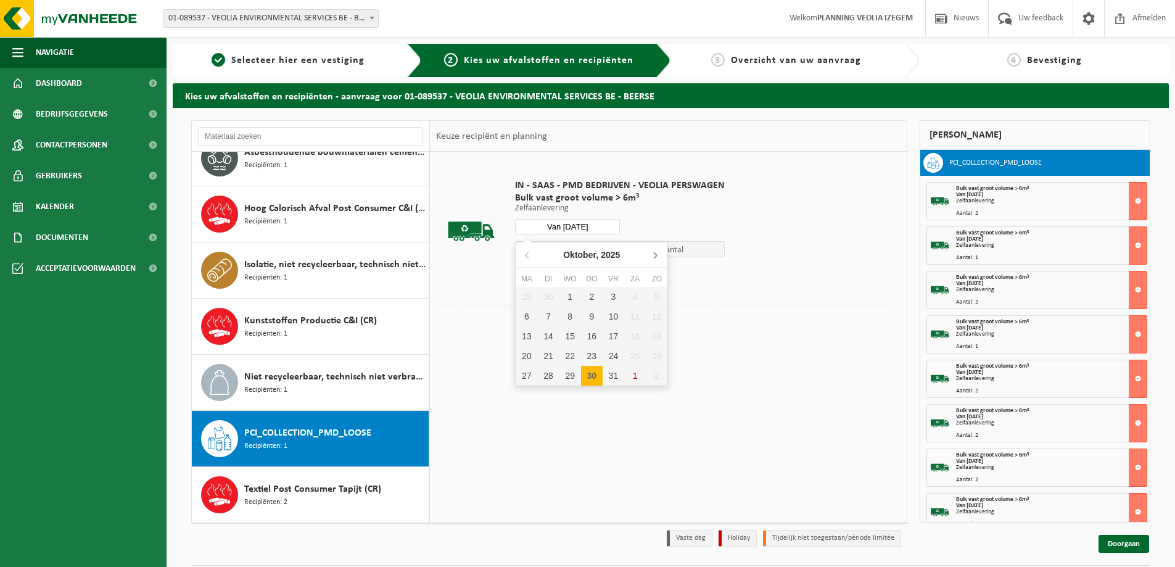
click at [661, 258] on icon at bounding box center [655, 255] width 20 height 20
click at [530, 319] on div "3" at bounding box center [527, 317] width 22 height 20
type input "Van 2025-11-03"
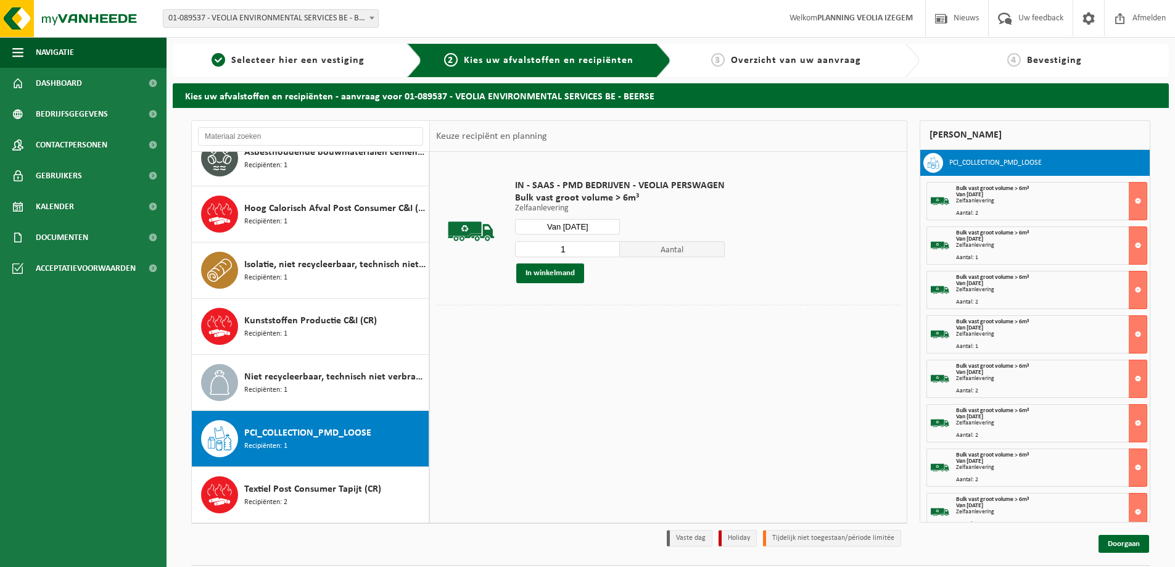
click at [577, 248] on input "1" at bounding box center [567, 249] width 105 height 16
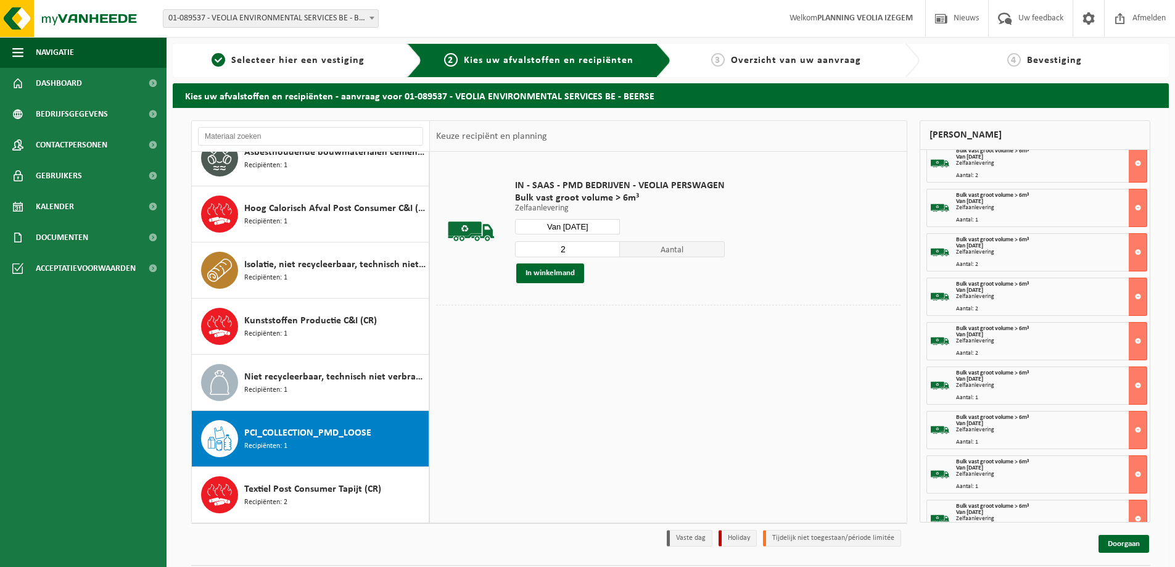
scroll to position [297, 0]
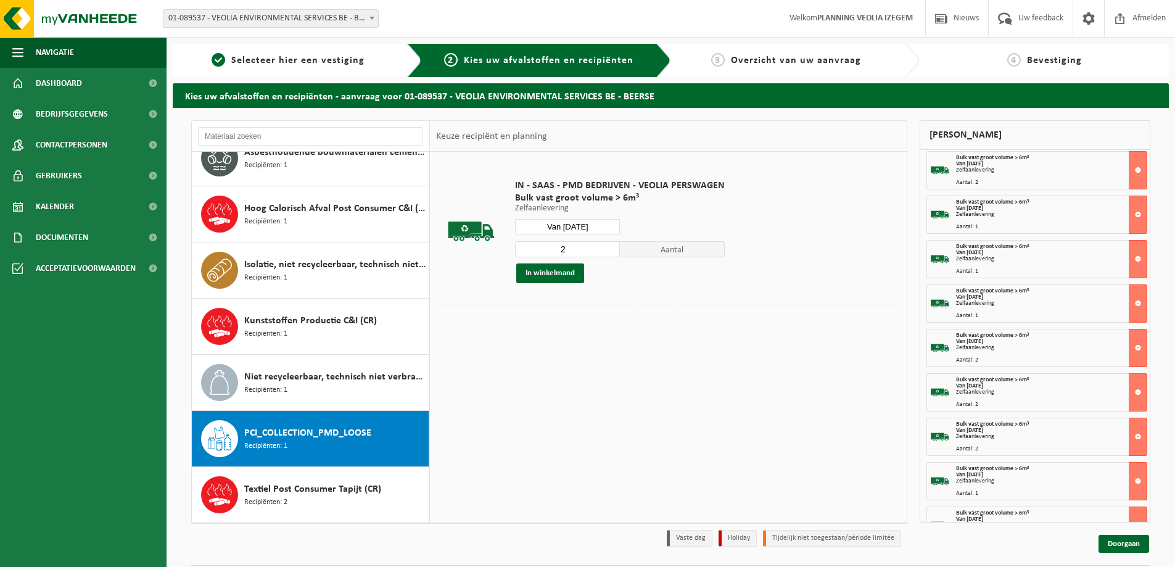
type input "2"
click at [740, 419] on div "IN - SAAS - PMD BEDRIJVEN - VEOLIA PERSWAGEN Bulk vast groot volume > 6m³ Zelfa…" at bounding box center [668, 337] width 477 height 370
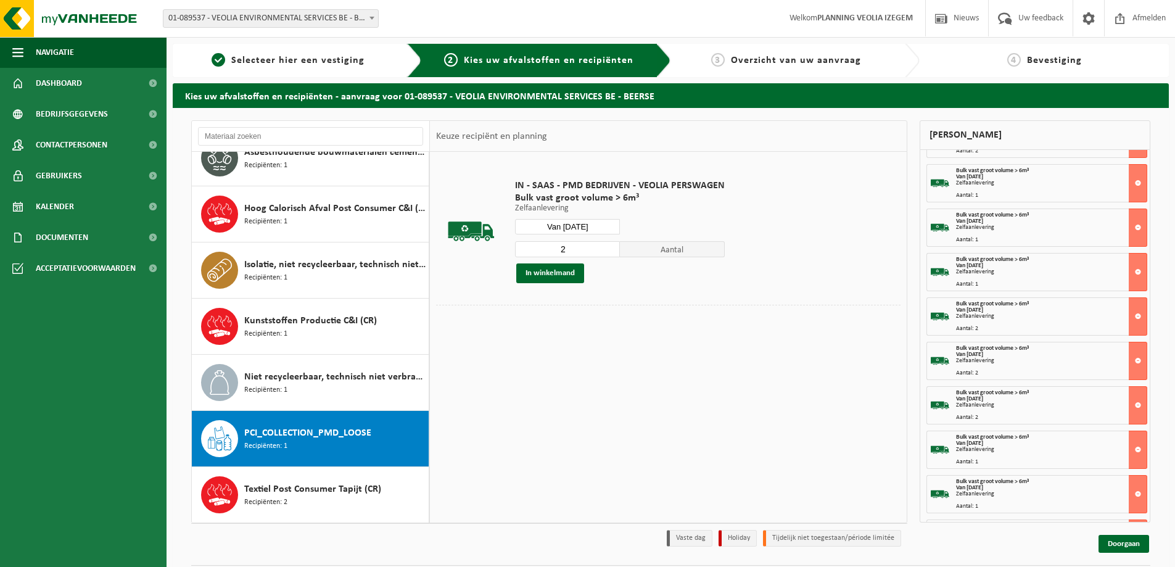
scroll to position [371, 0]
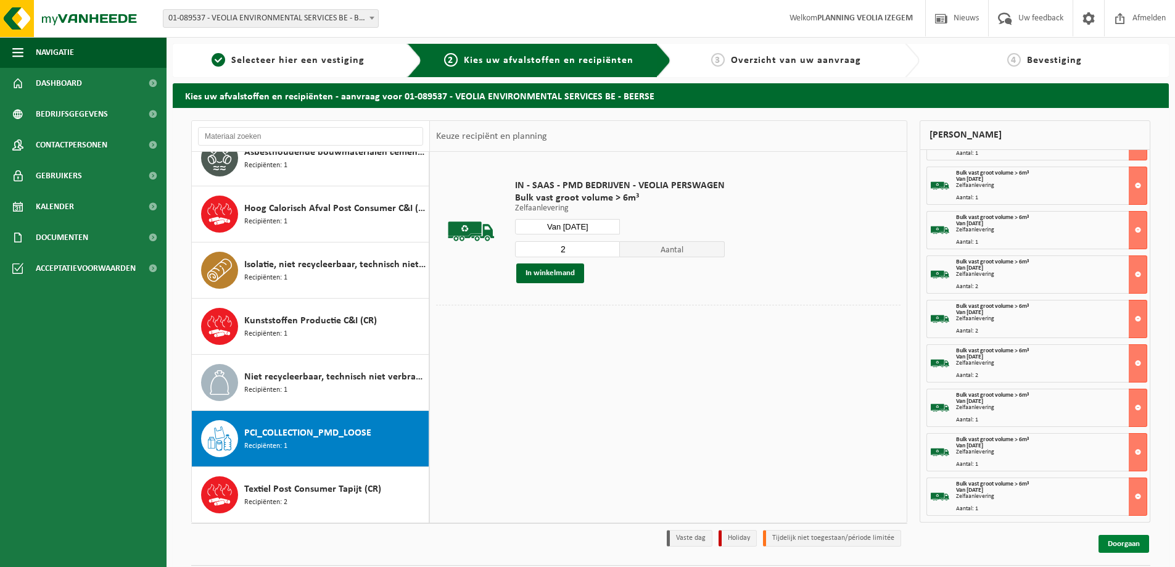
click at [1125, 543] on link "Doorgaan" at bounding box center [1124, 544] width 51 height 18
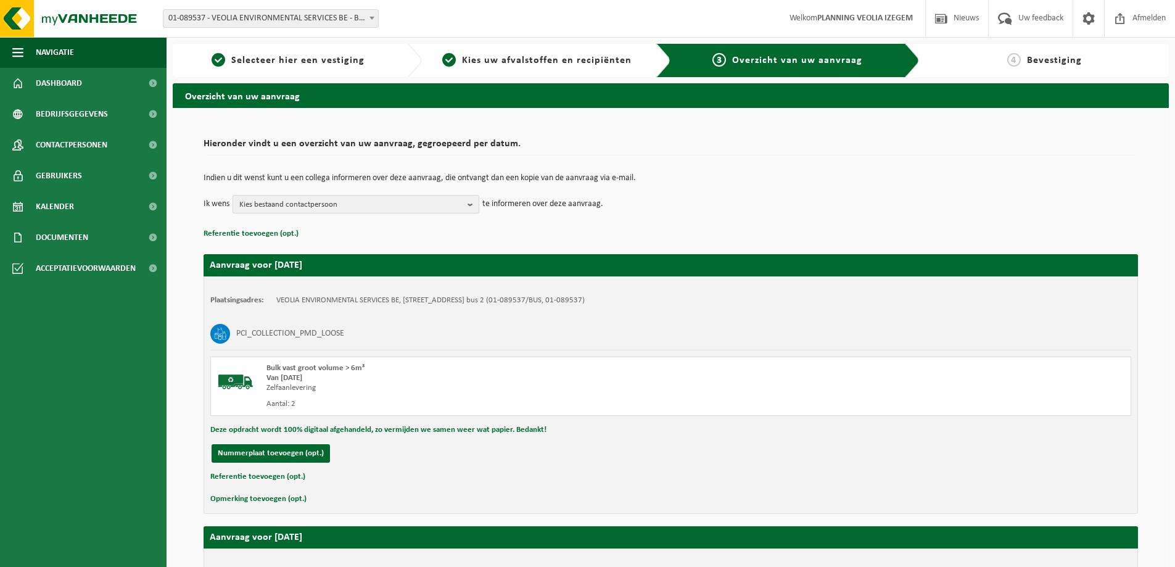
click at [335, 209] on span "Kies bestaand contactpersoon" at bounding box center [350, 205] width 223 height 19
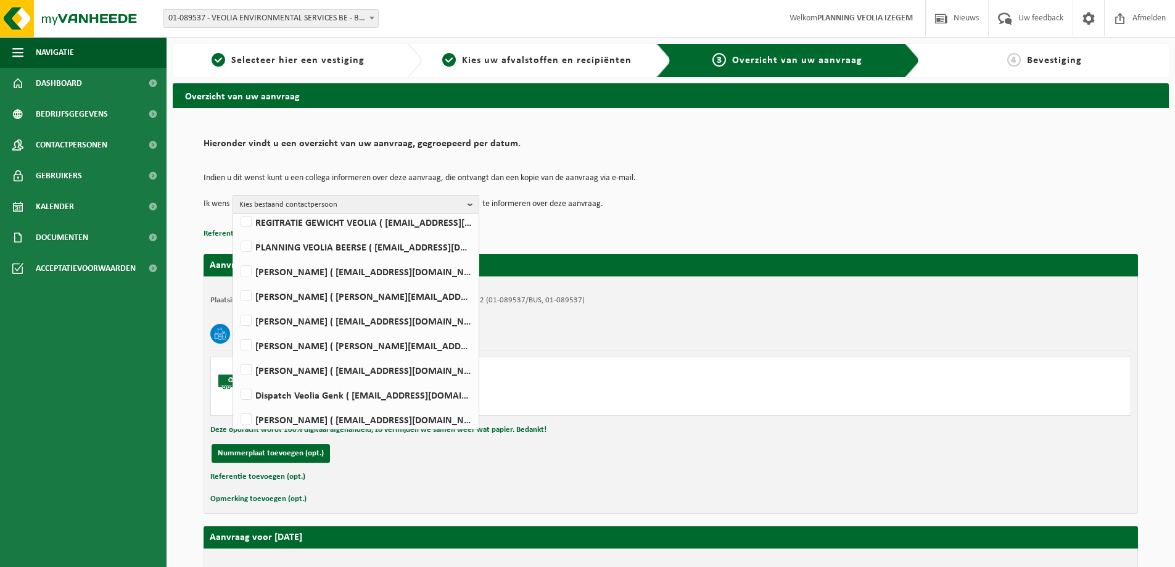
scroll to position [76, 0]
click at [811, 215] on div "Indien u dit wenst kunt u een collega informeren over deze aanvraag, die ontvan…" at bounding box center [671, 194] width 935 height 64
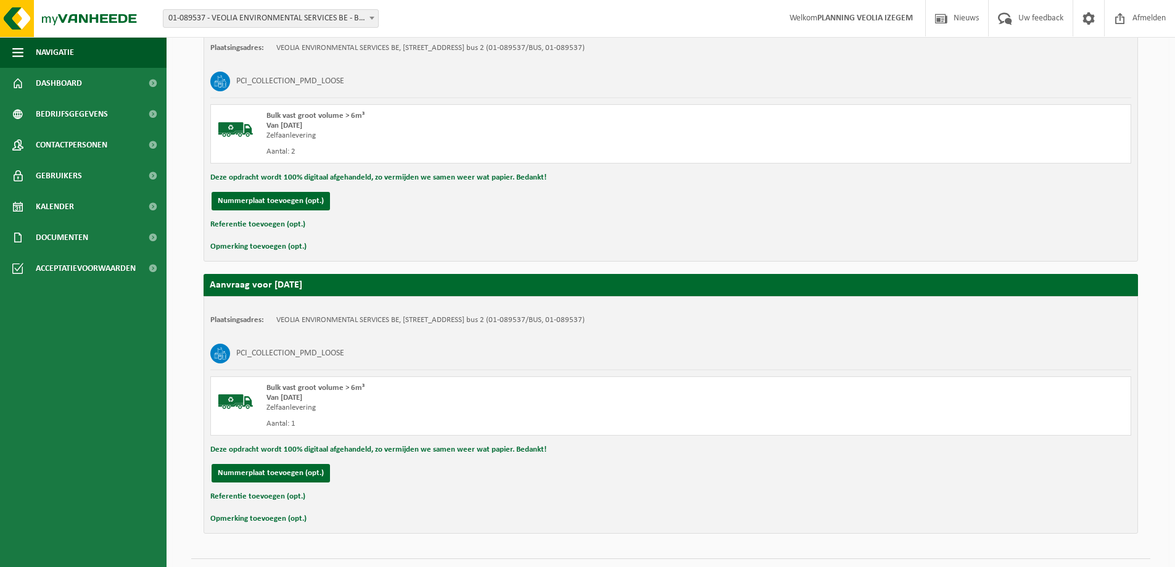
scroll to position [4090, 0]
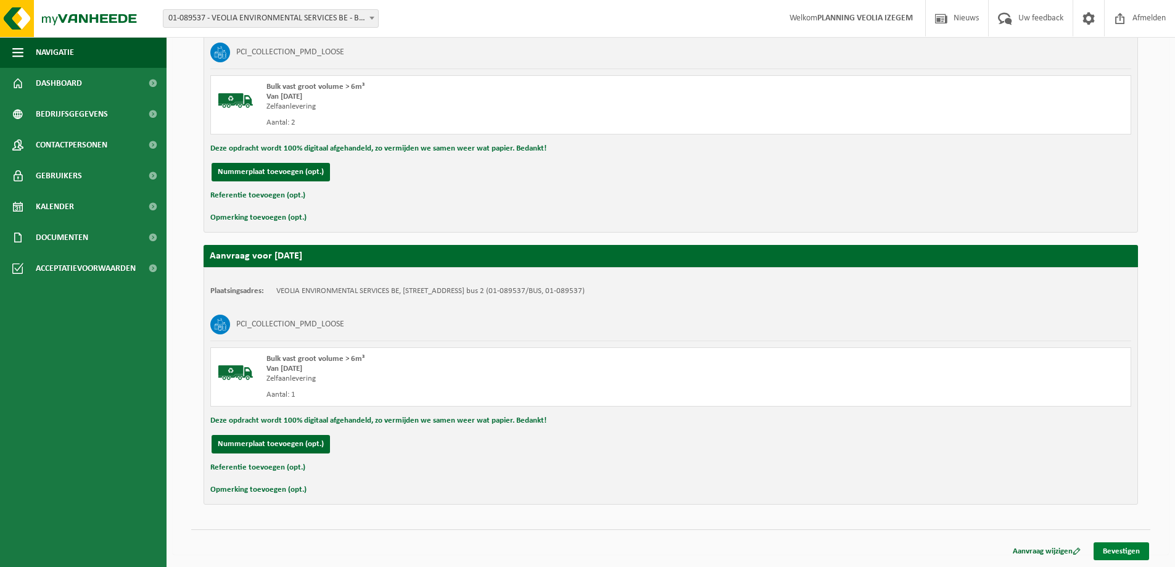
click at [1128, 550] on link "Bevestigen" at bounding box center [1122, 551] width 56 height 18
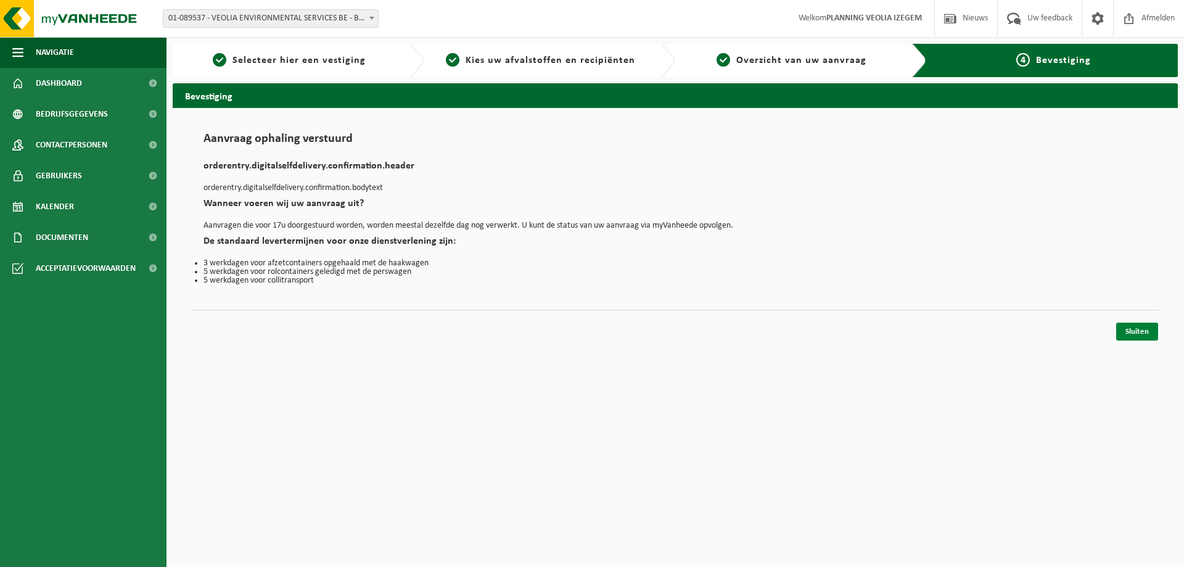
click at [1135, 330] on link "Sluiten" at bounding box center [1138, 332] width 42 height 18
